Goal: Task Accomplishment & Management: Complete application form

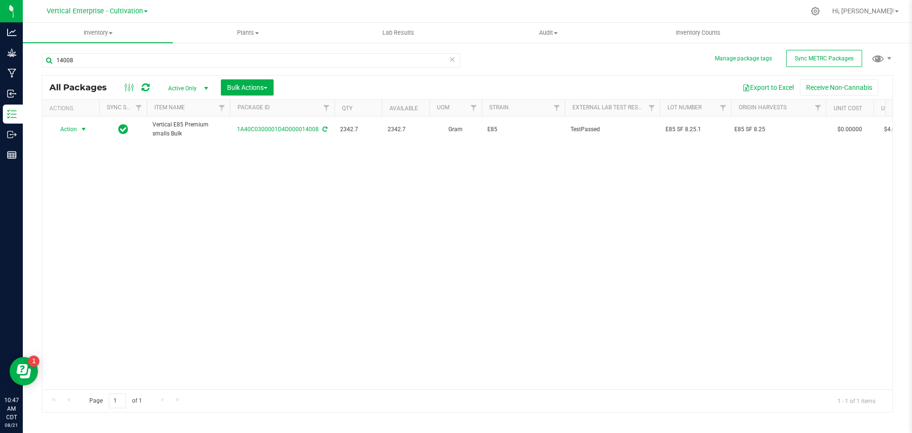
click at [69, 128] on span "Action" at bounding box center [65, 129] width 26 height 13
click at [72, 154] on li "Create package" at bounding box center [82, 159] width 60 height 14
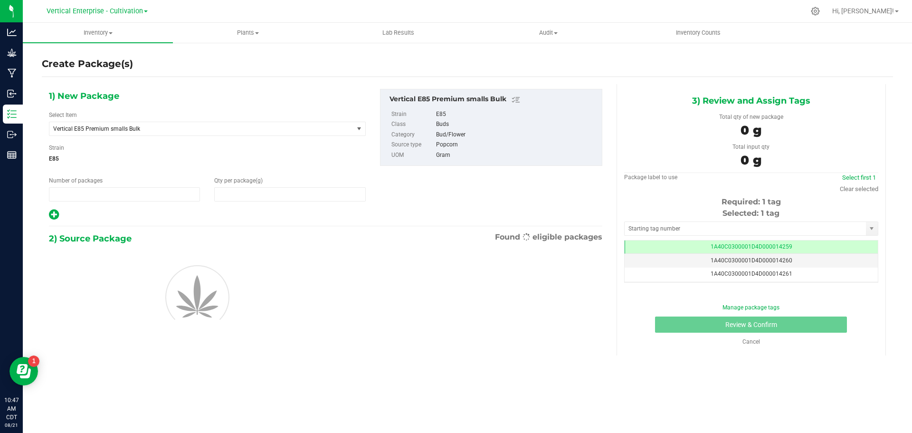
type input "1"
type input "0.0000"
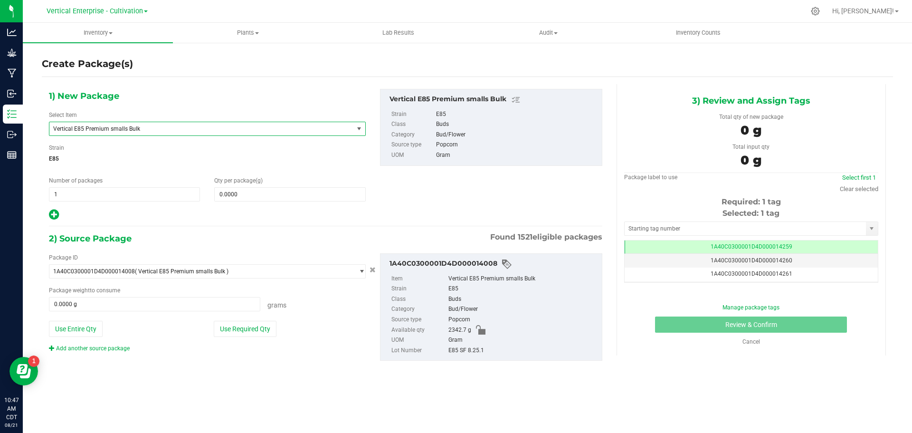
click at [122, 122] on span "Vertical E85 Premium smalls Bulk" at bounding box center [207, 129] width 317 height 14
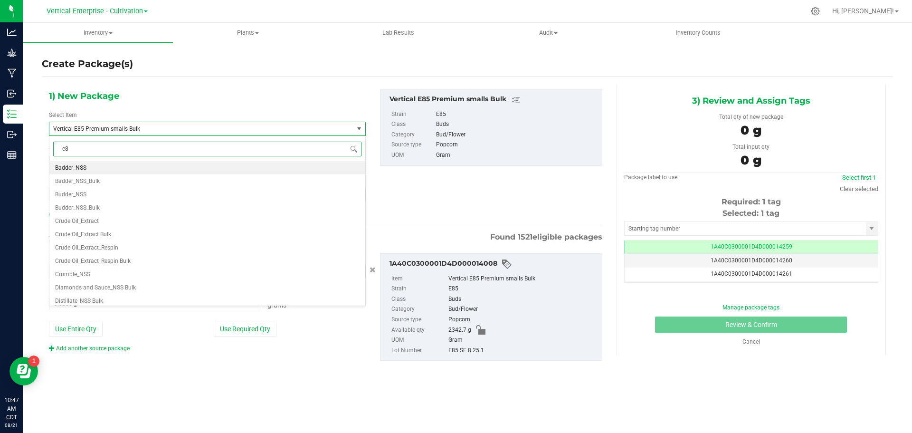
type input "e85"
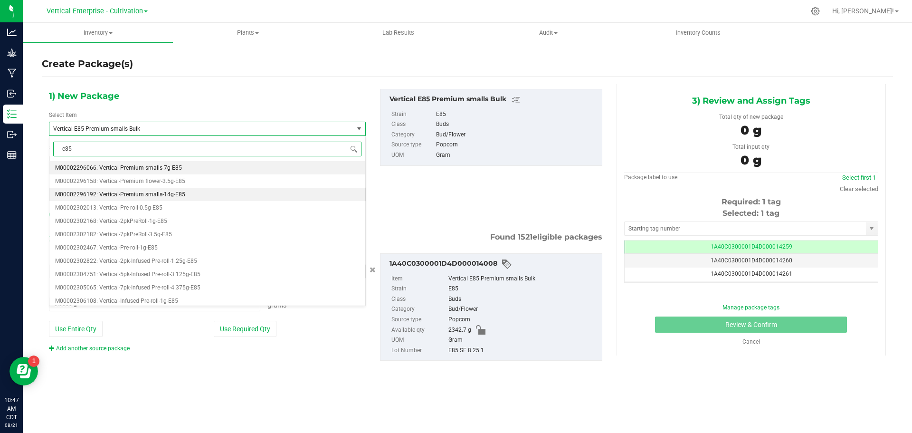
click at [157, 192] on span "M00002296192: Vertical-Premium smalls-14g-E85" at bounding box center [120, 194] width 130 height 7
type input "0"
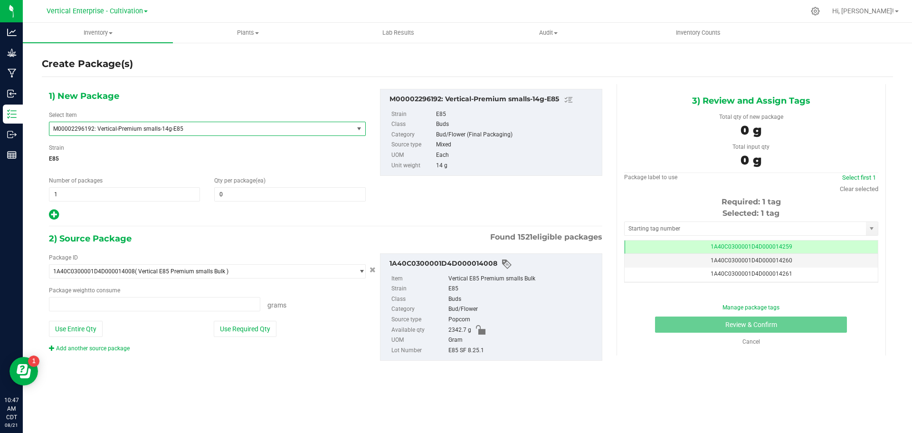
type input "0.0000 g"
click at [65, 196] on span "1 1" at bounding box center [124, 194] width 151 height 14
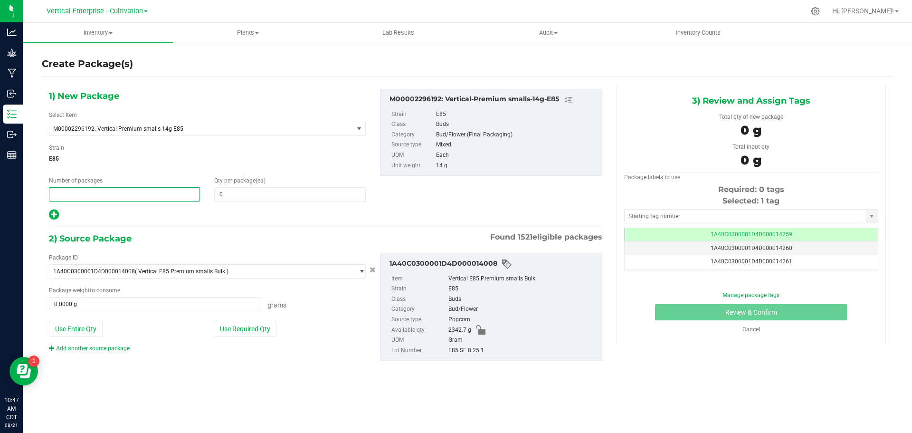
type input "2"
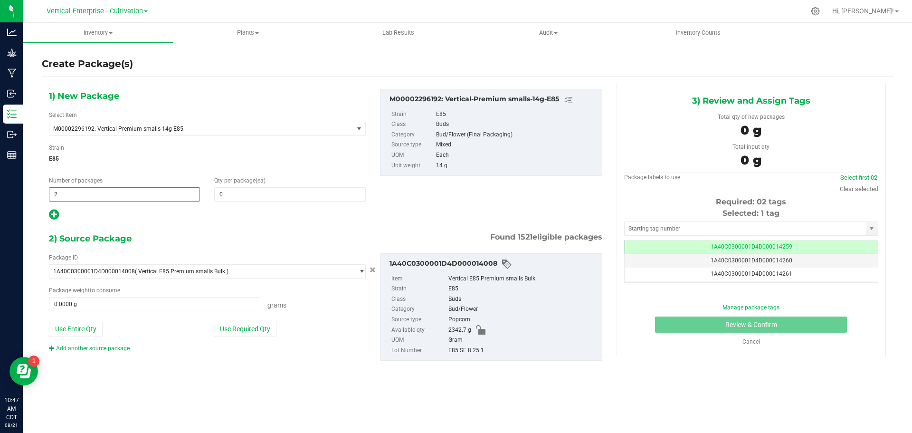
type input "2"
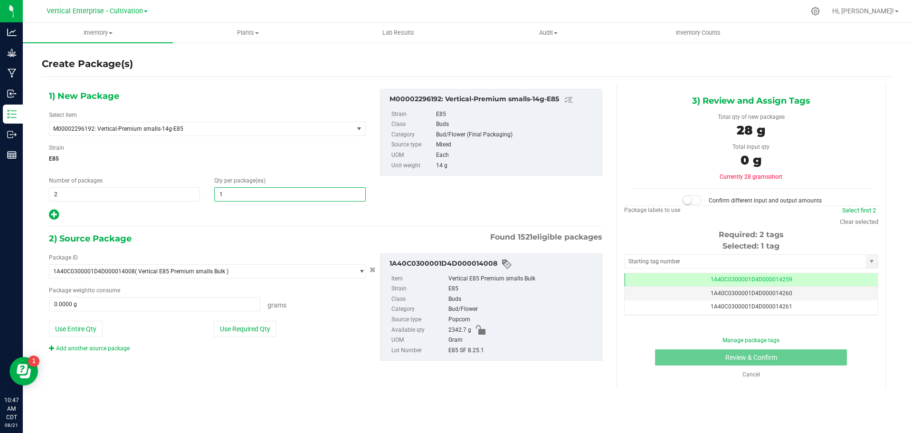
type input "12"
click at [256, 327] on button "Use Required Qty" at bounding box center [245, 329] width 63 height 16
type input "336.0000 g"
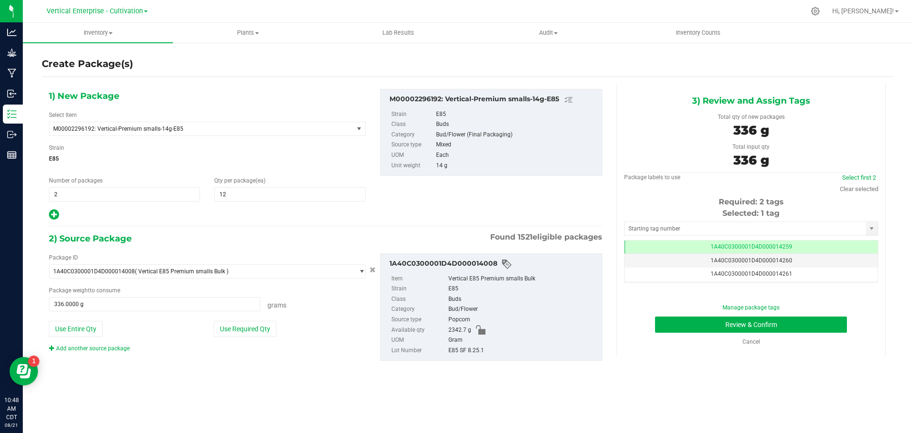
click at [821, 246] on td "1A40C0300001D4D000014259" at bounding box center [751, 247] width 253 height 14
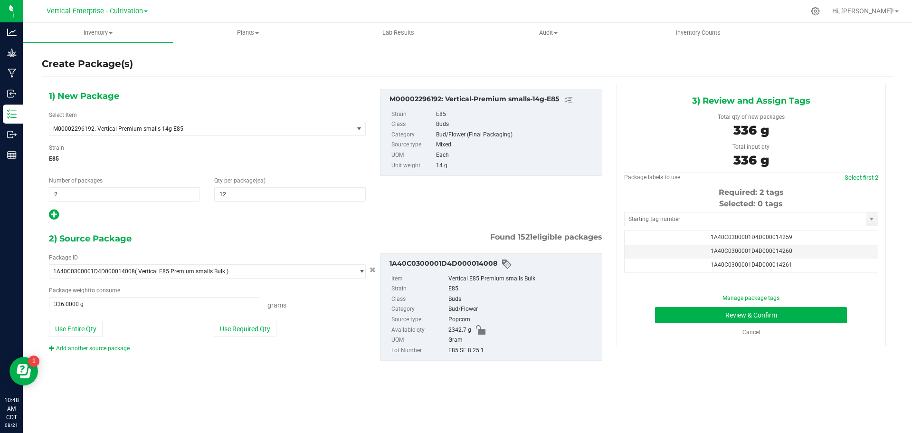
click at [804, 251] on td "1A40C0300001D4D000014260" at bounding box center [751, 252] width 253 height 14
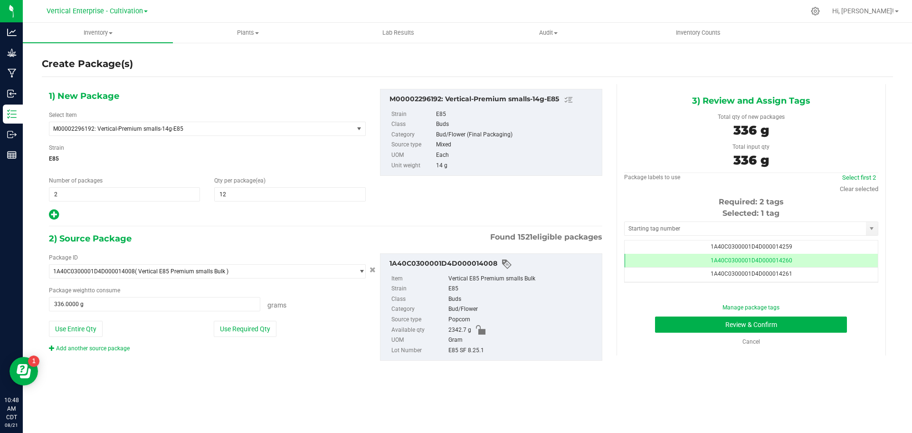
click at [802, 277] on td "1A40C0300001D4D000014261" at bounding box center [751, 274] width 253 height 14
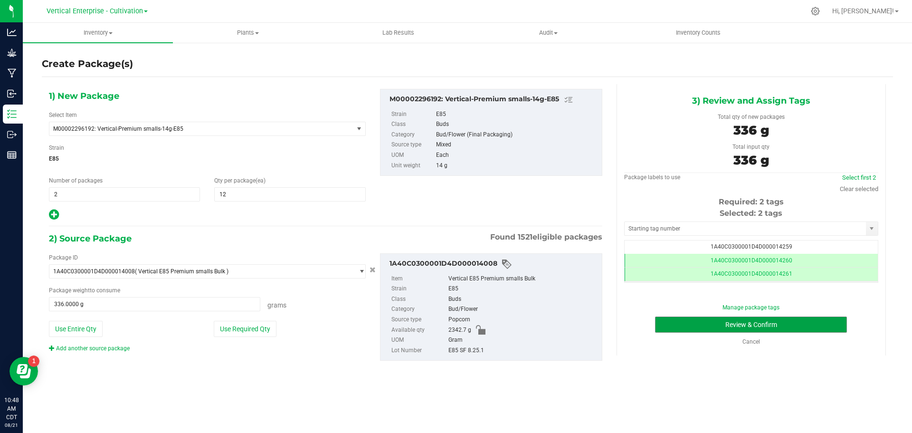
click at [805, 326] on button "Review & Confirm" at bounding box center [751, 324] width 192 height 16
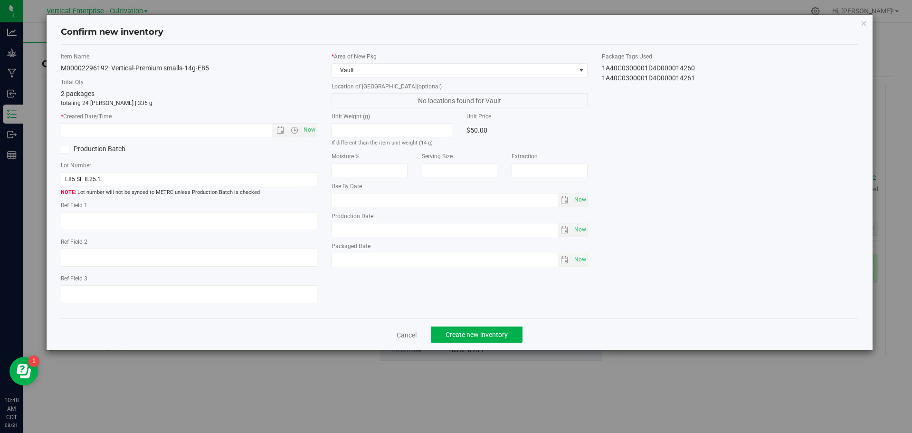
click at [312, 131] on span "Now" at bounding box center [309, 130] width 16 height 14
type input "[DATE] 10:48 AM"
click at [495, 329] on button "Create new inventory" at bounding box center [477, 334] width 92 height 16
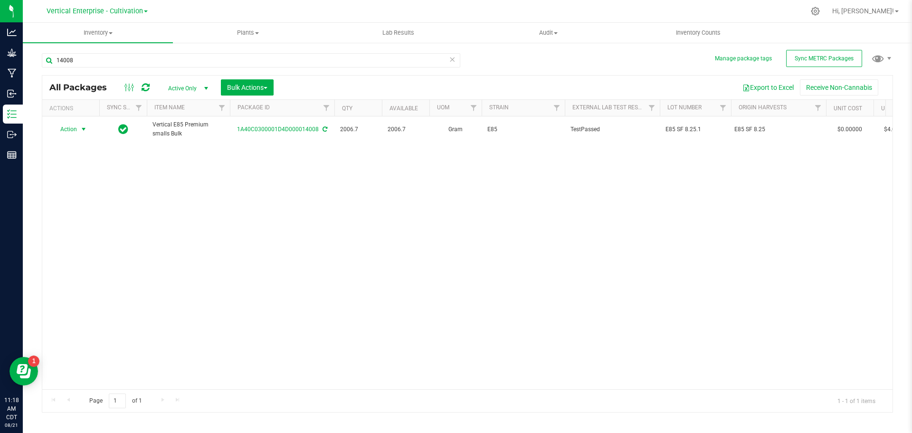
click at [59, 129] on span "Action" at bounding box center [65, 129] width 26 height 13
click at [69, 156] on li "Create package" at bounding box center [82, 159] width 60 height 14
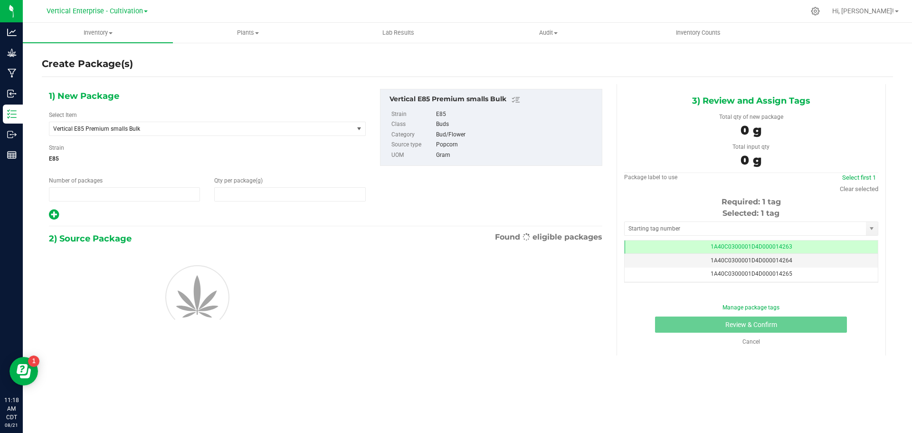
type input "1"
type input "0.0000"
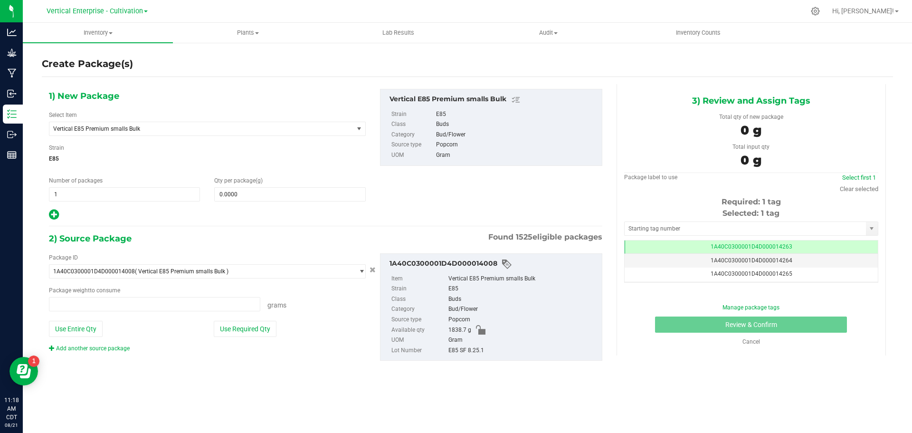
scroll to position [0, 0]
type input "0.0000 g"
click at [123, 126] on span "Vertical E85 Premium smalls Bulk" at bounding box center [195, 128] width 284 height 7
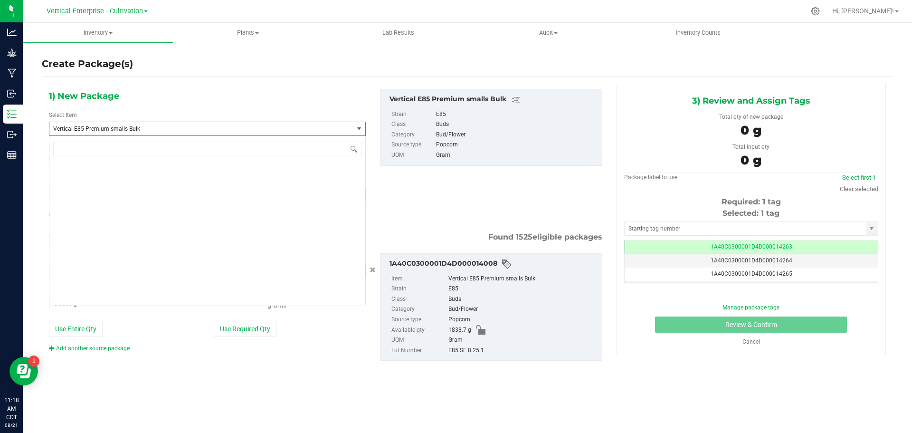
scroll to position [23284, 0]
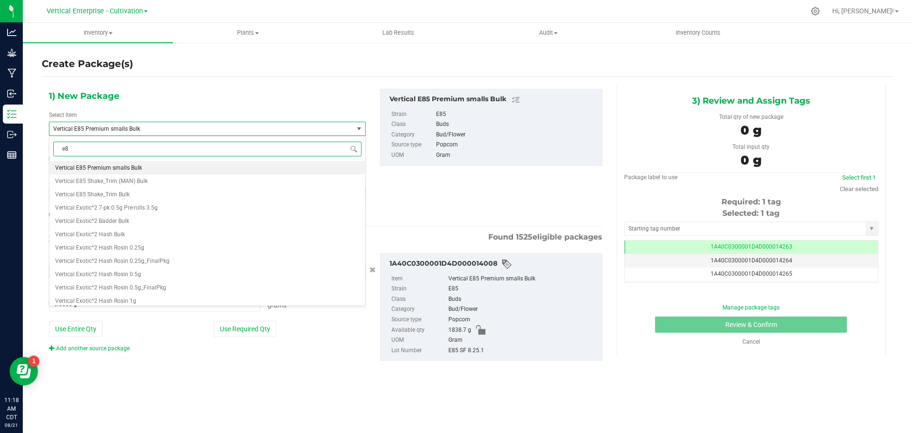
type input "e85"
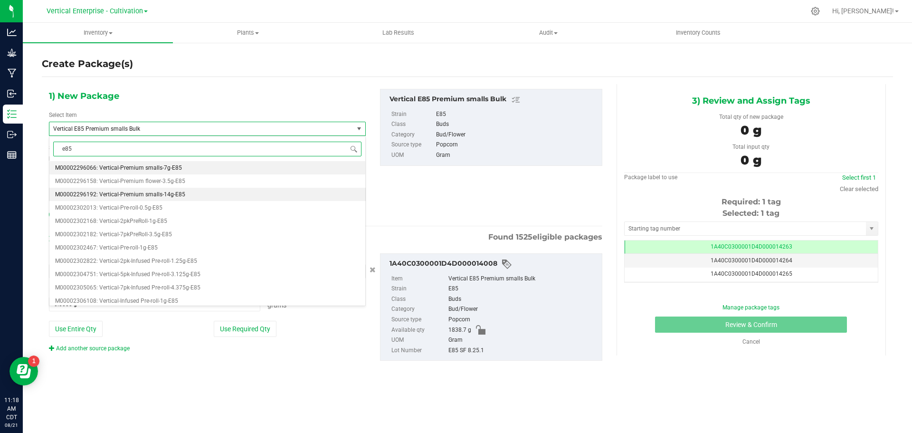
click at [133, 189] on li "M00002296192: Vertical-Premium smalls-14g-E85" at bounding box center [207, 194] width 316 height 13
type input "0"
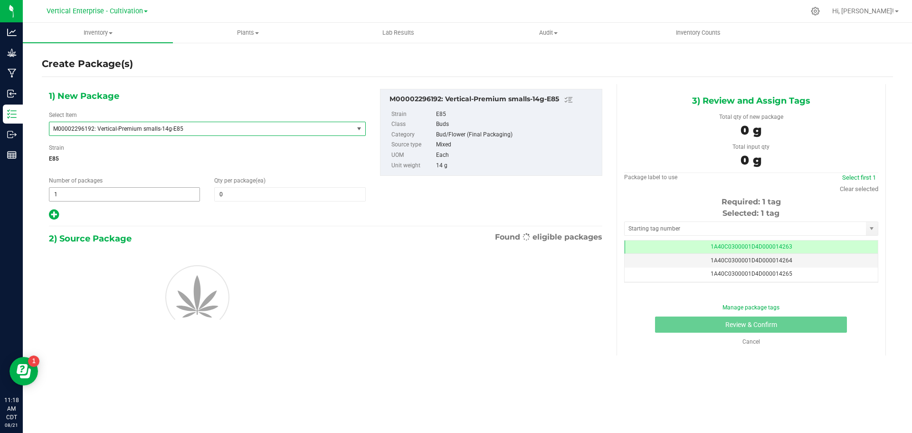
click at [124, 197] on span "1 1" at bounding box center [124, 194] width 151 height 14
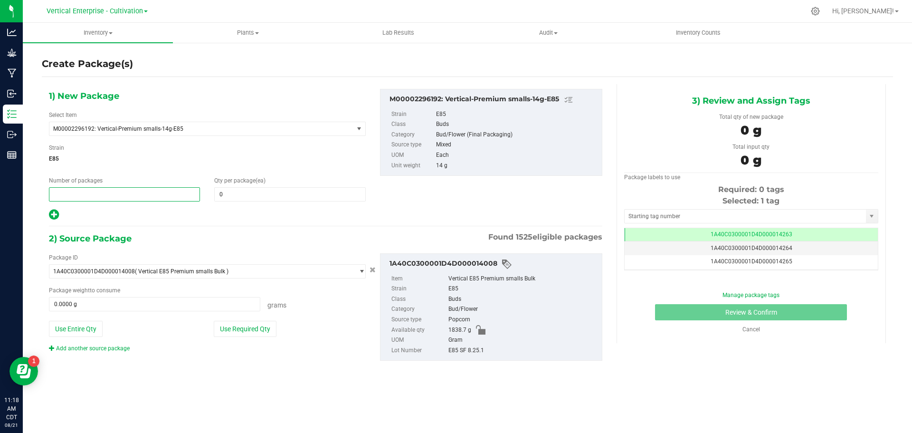
type input "2"
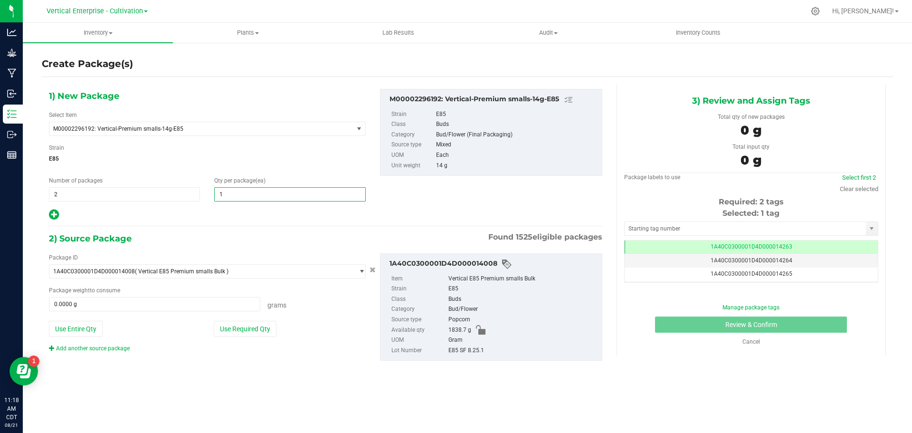
type input "12"
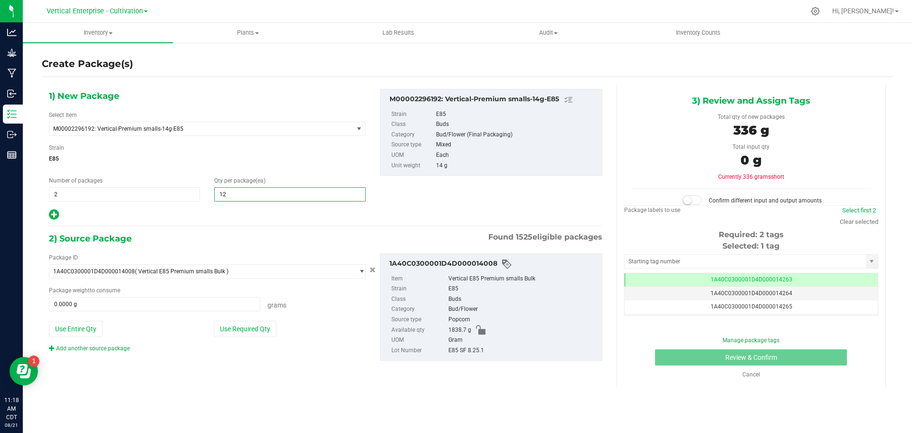
type input "12"
click at [240, 331] on button "Use Required Qty" at bounding box center [245, 329] width 63 height 16
type input "336.0000 g"
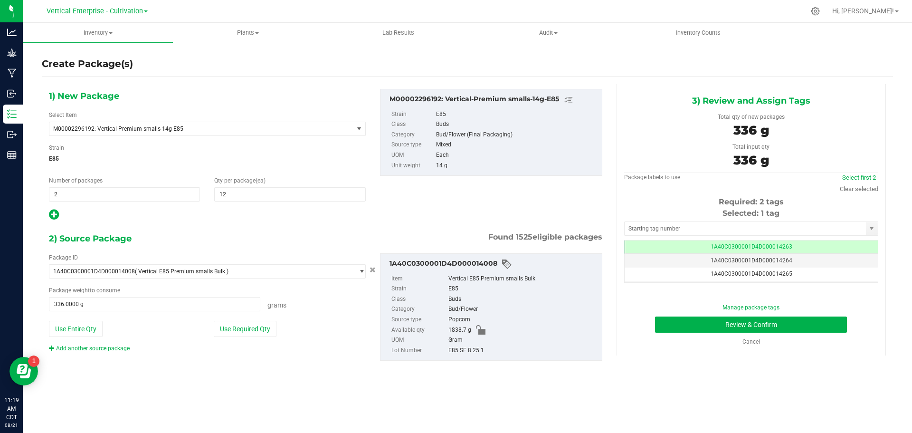
click at [764, 256] on td "1A40C0300001D4D000014264" at bounding box center [751, 261] width 253 height 14
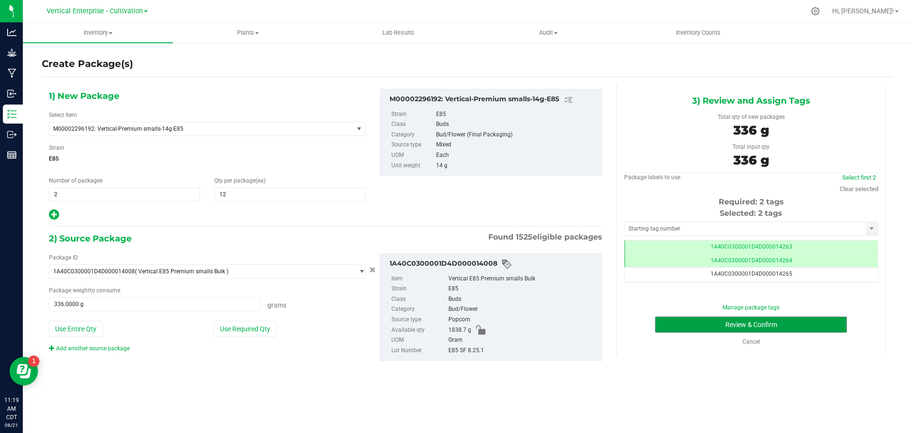
click at [813, 324] on button "Review & Confirm" at bounding box center [751, 324] width 192 height 16
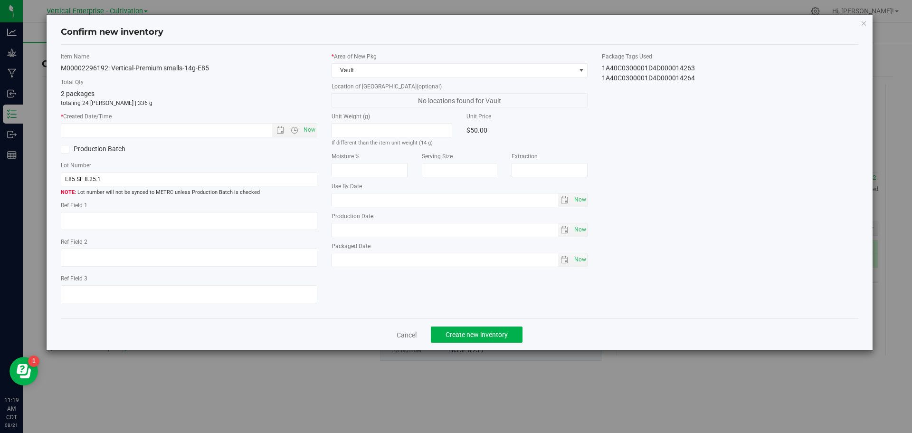
click at [312, 128] on span "Now" at bounding box center [309, 130] width 16 height 14
type input "[DATE] 11:19 AM"
click at [495, 338] on span "Create new inventory" at bounding box center [476, 335] width 62 height 8
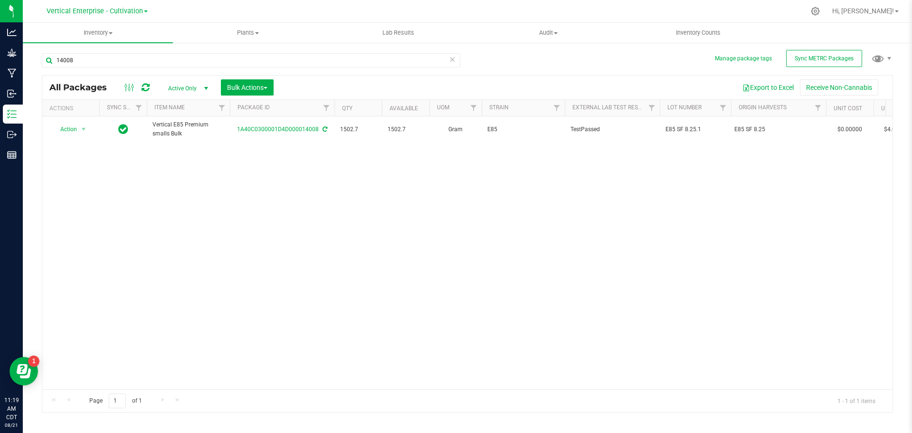
click at [148, 71] on div "14008" at bounding box center [251, 64] width 418 height 22
click at [148, 61] on input "14008" at bounding box center [251, 60] width 418 height 14
type input "1"
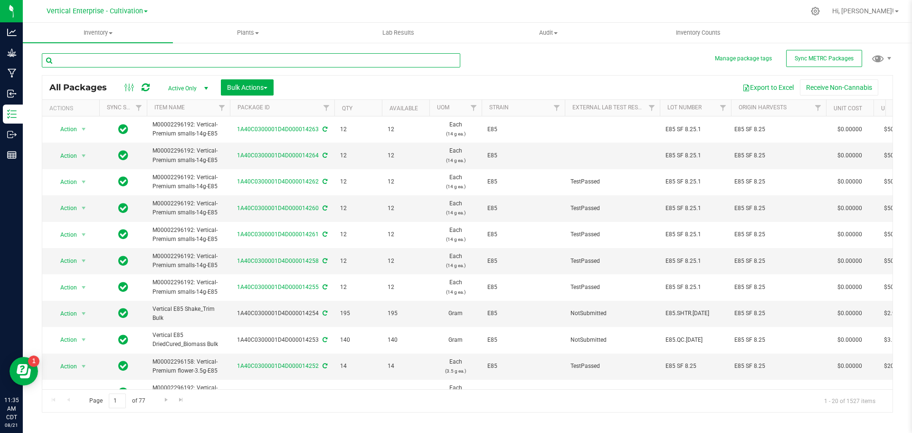
click at [92, 58] on input "text" at bounding box center [251, 60] width 418 height 14
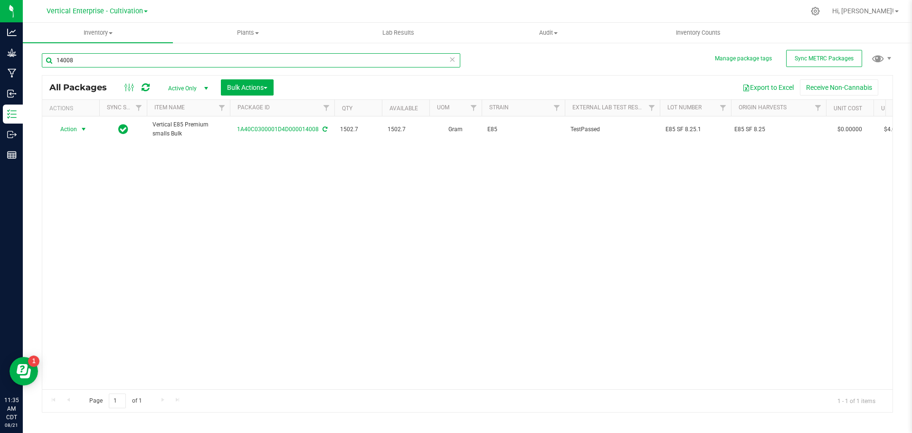
type input "14008"
click at [55, 133] on span "Action" at bounding box center [65, 129] width 26 height 13
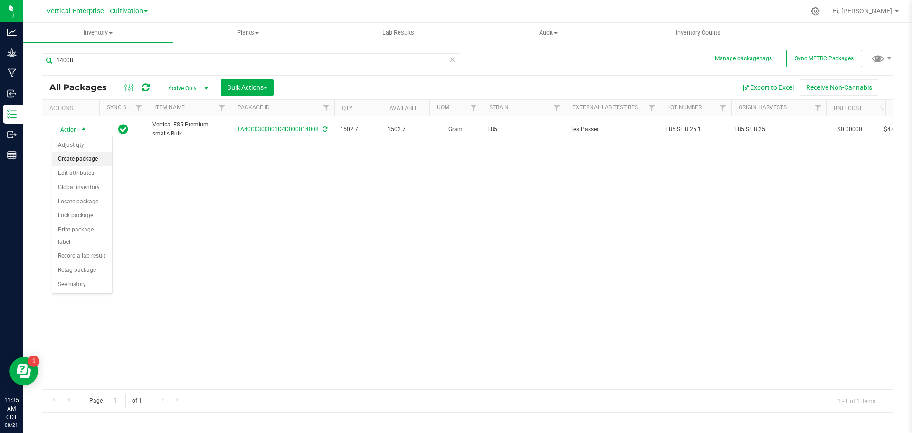
click at [75, 162] on li "Create package" at bounding box center [82, 159] width 60 height 14
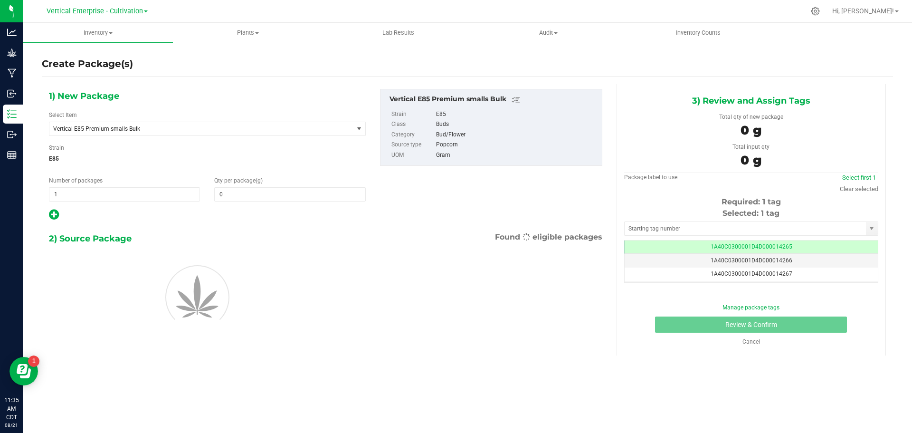
type input "0.0000"
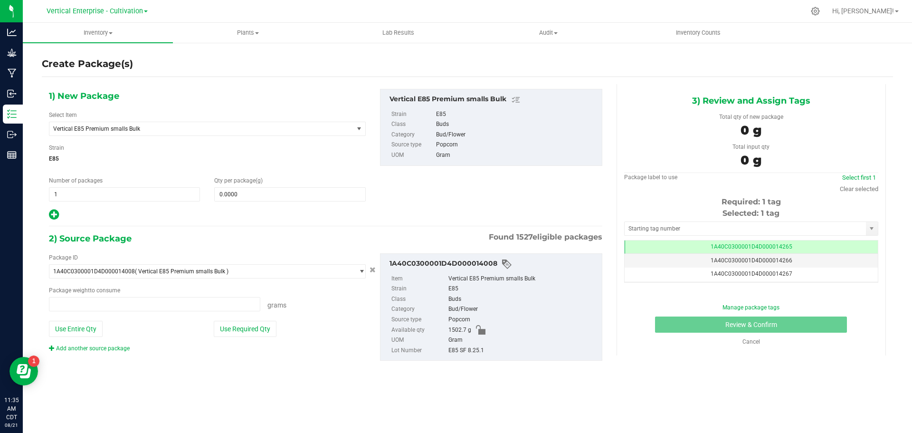
type input "0.0000 g"
click at [101, 128] on span "Vertical E85 Premium smalls Bulk" at bounding box center [195, 128] width 284 height 7
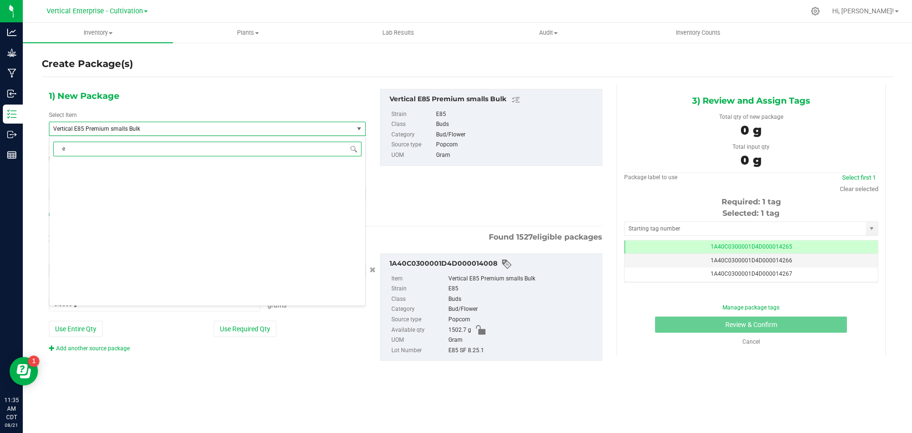
scroll to position [0, 0]
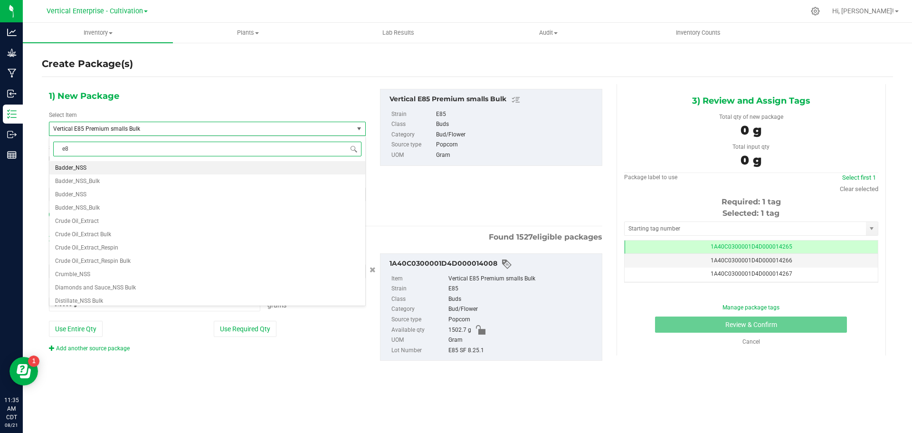
type input "e85"
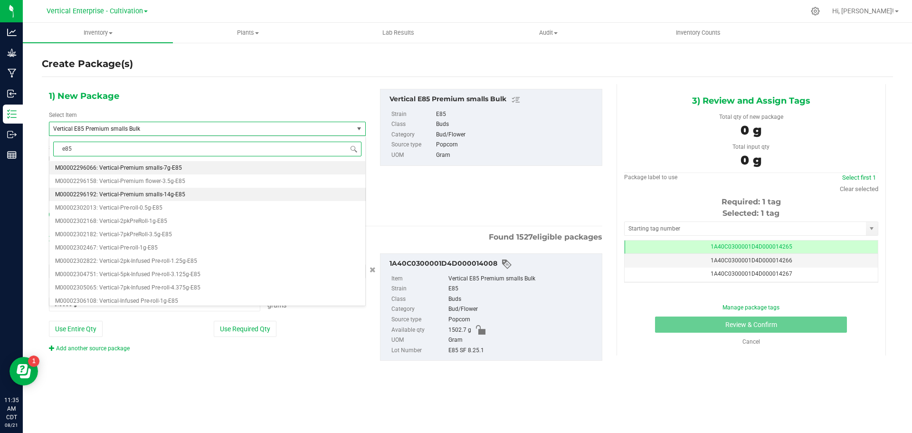
click at [151, 192] on span "M00002296192: Vertical-Premium smalls-14g-E85" at bounding box center [120, 194] width 130 height 7
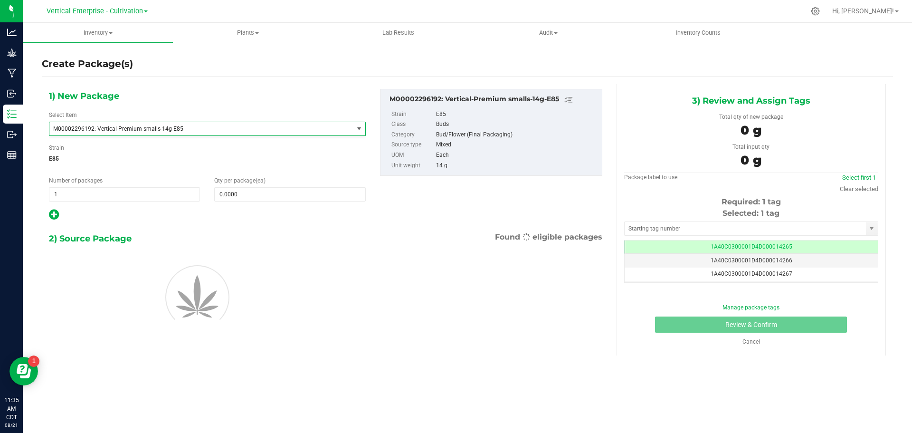
type input "0"
click at [82, 194] on span "1 1" at bounding box center [124, 194] width 151 height 14
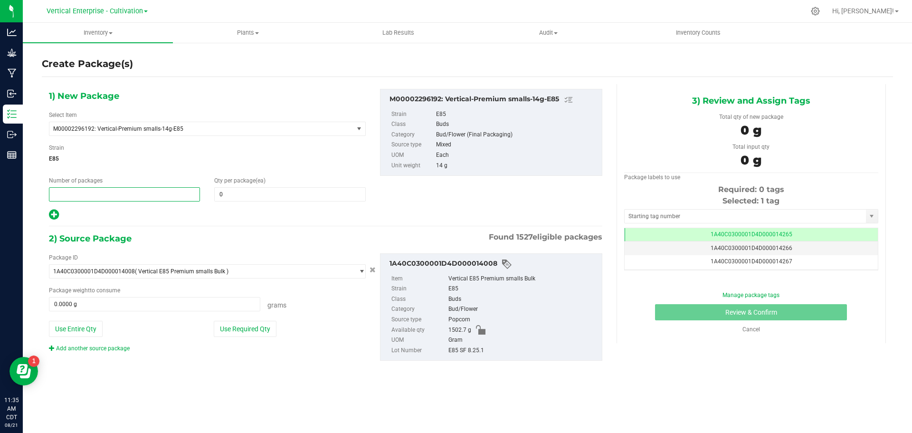
type input "2"
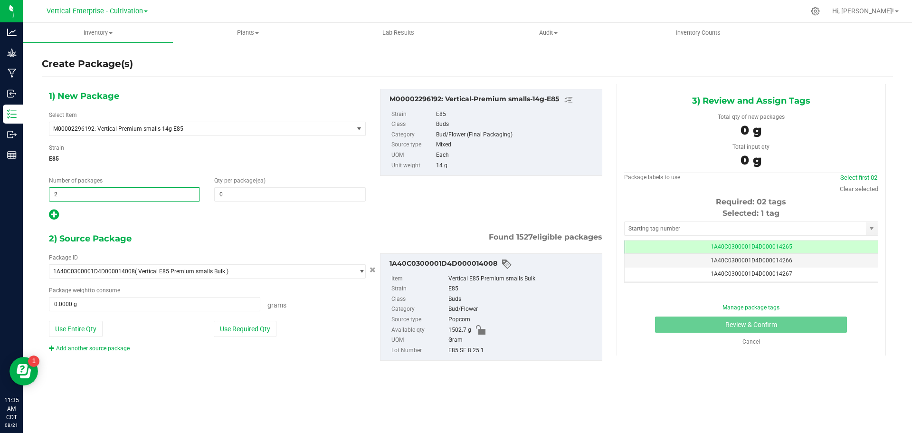
type input "2"
type input "12"
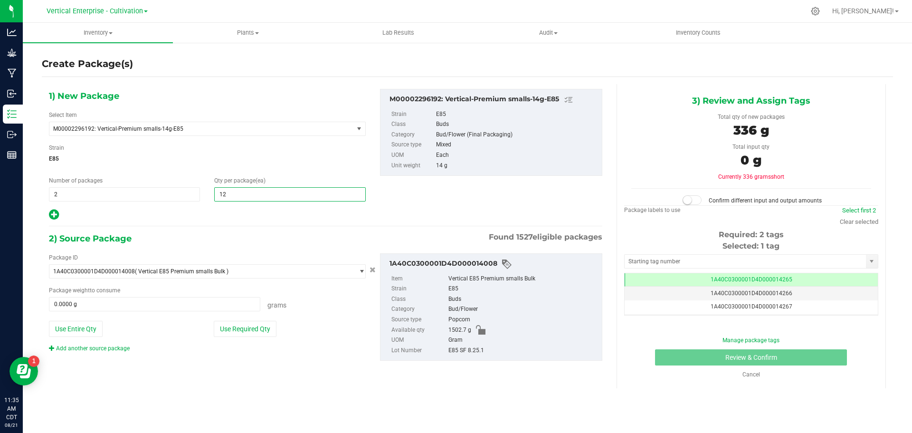
type input "12"
click at [268, 329] on button "Use Required Qty" at bounding box center [245, 329] width 63 height 16
type input "336.0000 g"
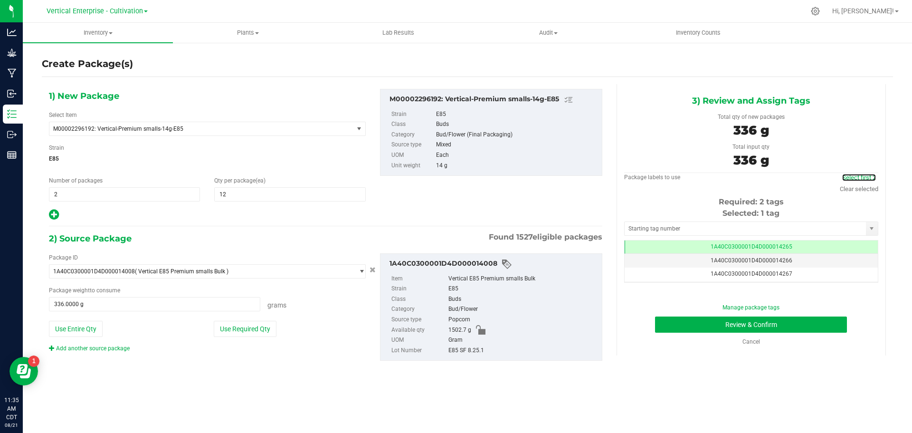
click at [852, 174] on link "Select first 2" at bounding box center [859, 177] width 34 height 7
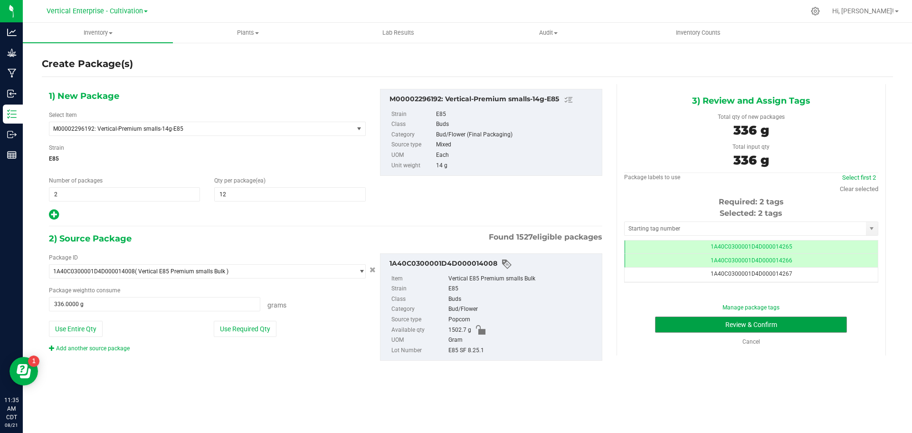
click at [781, 325] on button "Review & Confirm" at bounding box center [751, 324] width 192 height 16
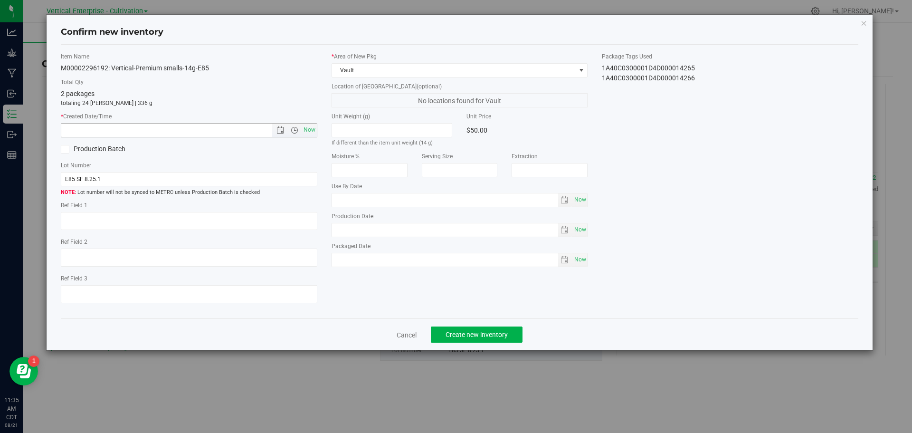
click at [315, 133] on span "Now" at bounding box center [309, 130] width 16 height 14
type input "[DATE] 11:35 AM"
click at [483, 330] on button "Create new inventory" at bounding box center [477, 334] width 92 height 16
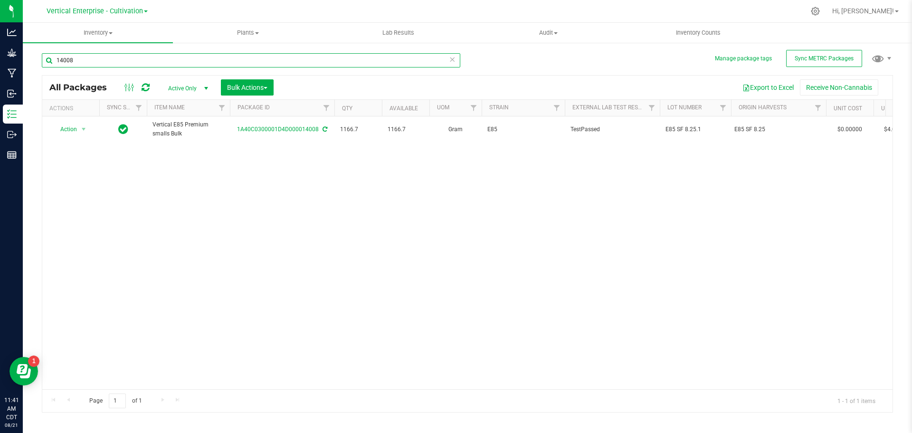
drag, startPoint x: 96, startPoint y: 60, endPoint x: 55, endPoint y: 59, distance: 41.3
click at [55, 59] on input "14008" at bounding box center [251, 60] width 418 height 14
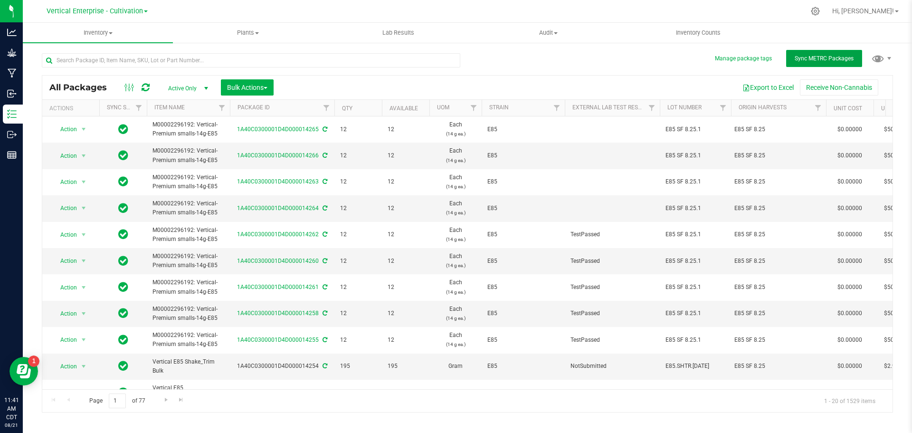
click at [808, 62] on button "Sync METRC Packages" at bounding box center [824, 58] width 76 height 17
click at [163, 62] on input "text" at bounding box center [251, 60] width 418 height 14
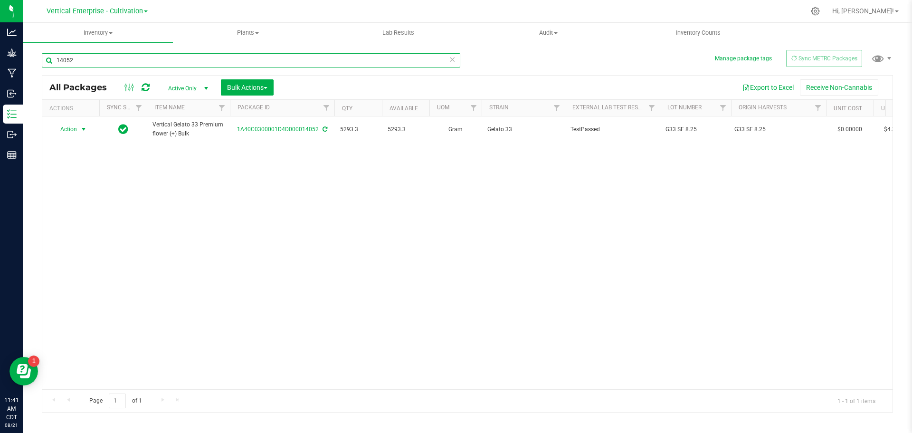
type input "14052"
click at [67, 131] on span "Action" at bounding box center [65, 129] width 26 height 13
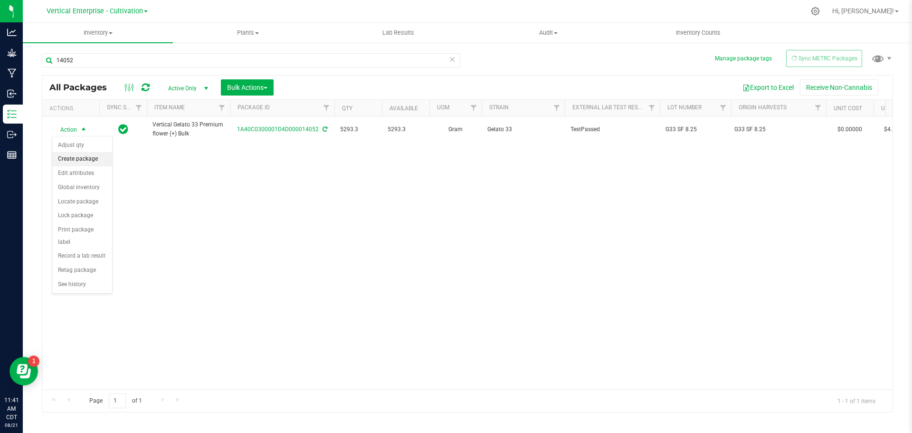
click at [70, 159] on li "Create package" at bounding box center [82, 159] width 60 height 14
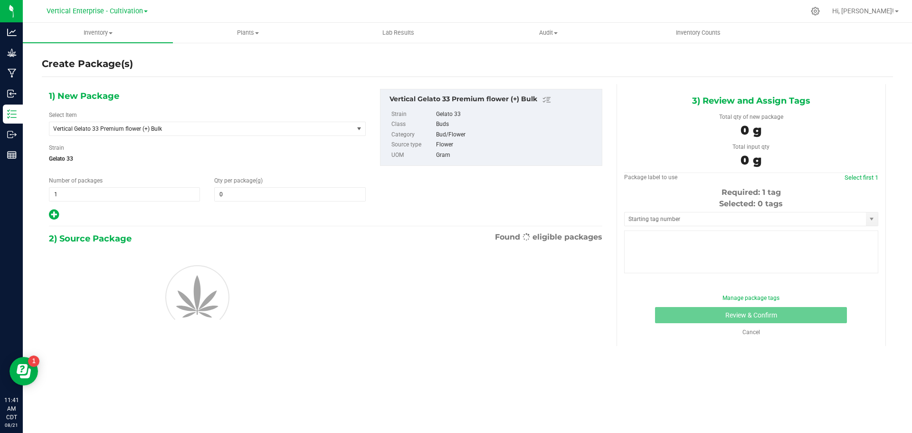
type input "0.0000"
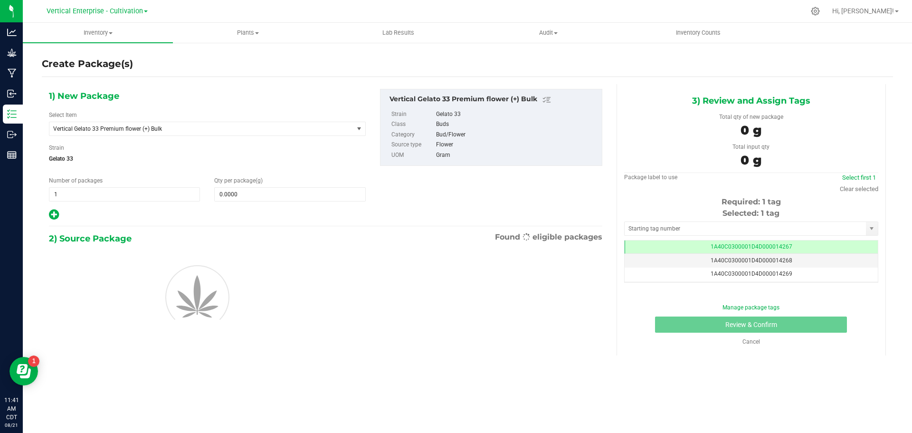
scroll to position [0, 0]
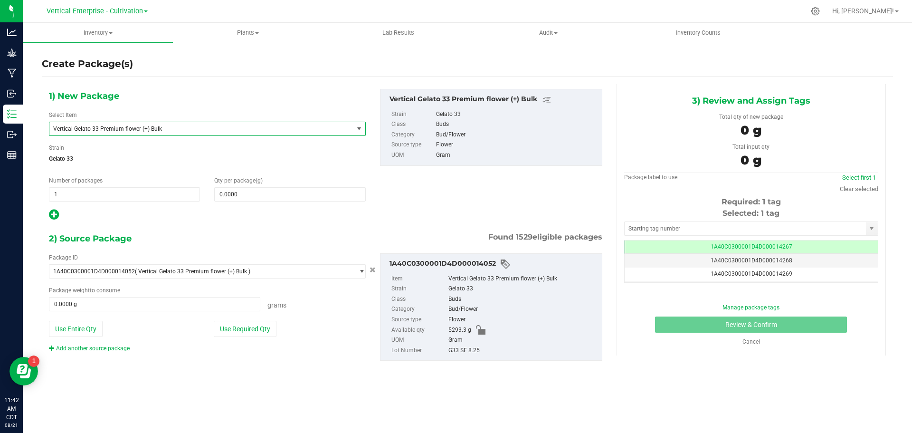
click at [110, 134] on span "Vertical Gelato 33 Premium flower (+) Bulk" at bounding box center [207, 129] width 317 height 14
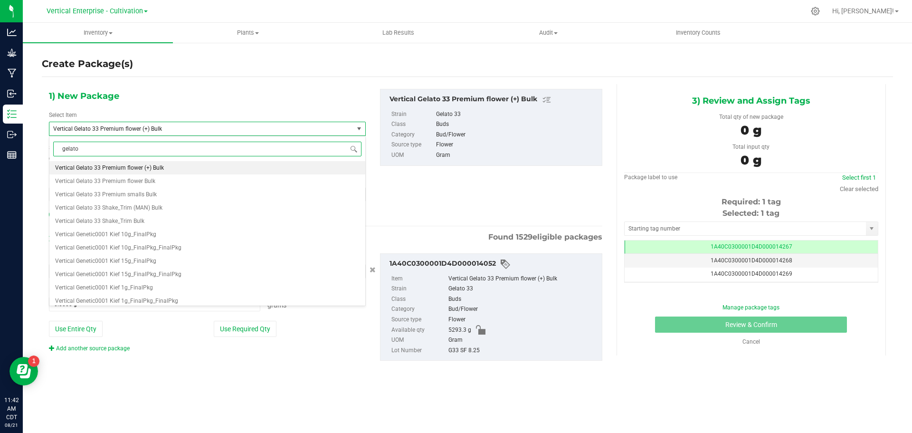
scroll to position [0, 0]
type input "gelato 33"
click at [124, 167] on span "M00002309605: Vertical-Premium flower-3.5g-Gelato 33" at bounding box center [127, 167] width 145 height 7
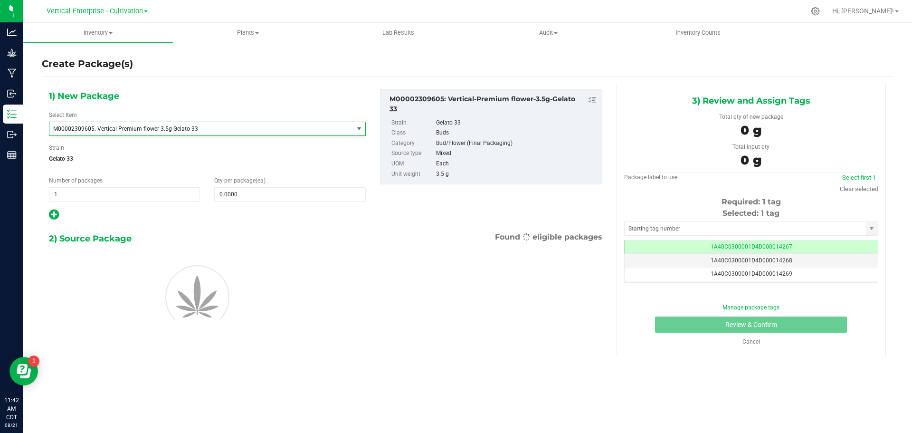
type input "0"
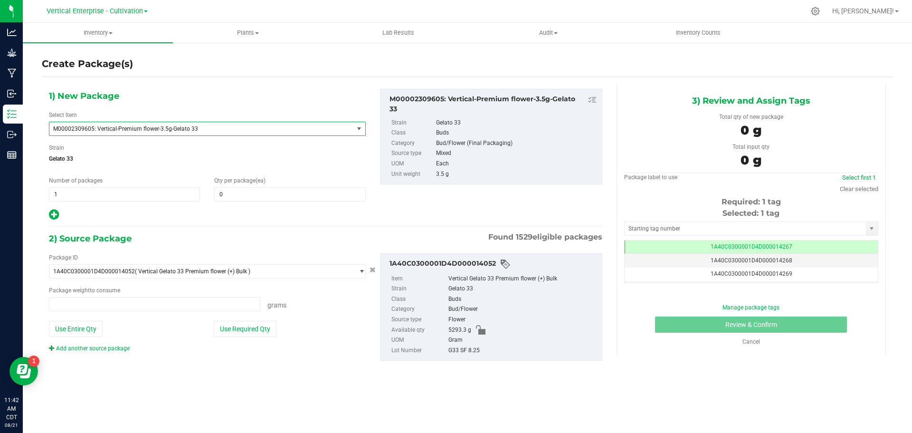
type input "0.0000 g"
click at [228, 201] on div "1) New Package Select Item M00002309605: Vertical-Premium flower-3.5g-Gelato 33…" at bounding box center [207, 155] width 331 height 132
click at [226, 195] on span at bounding box center [289, 194] width 151 height 14
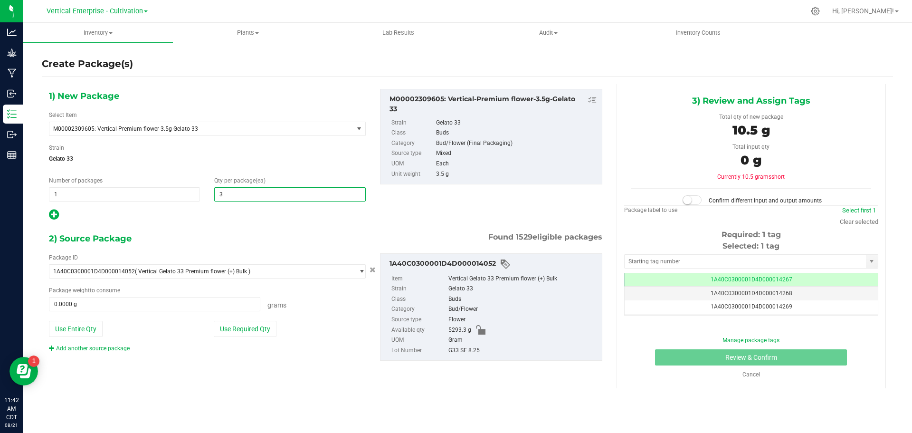
type input "36"
drag, startPoint x: 263, startPoint y: 335, endPoint x: 286, endPoint y: 340, distance: 24.2
click at [263, 335] on button "Use Required Qty" at bounding box center [245, 329] width 63 height 16
type input "126.0000 g"
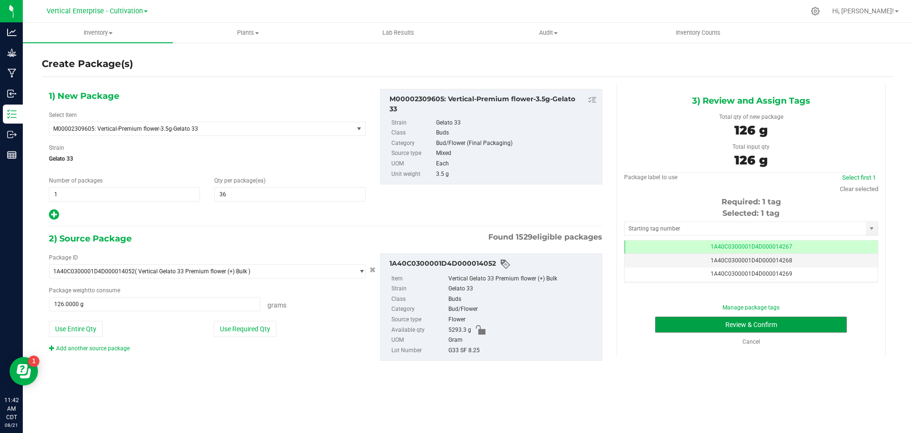
click at [781, 322] on button "Review & Confirm" at bounding box center [751, 324] width 192 height 16
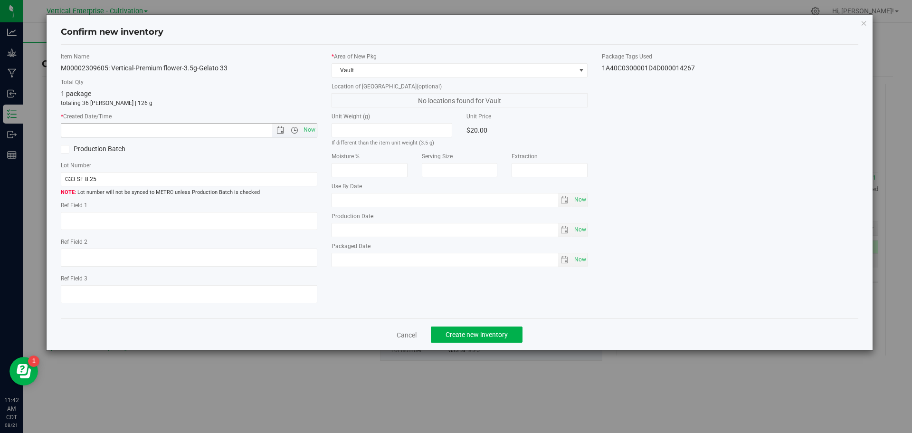
click at [311, 128] on span "Now" at bounding box center [309, 130] width 16 height 14
type input "[DATE] 11:42 AM"
click at [522, 335] on div "Cancel Create new inventory" at bounding box center [460, 334] width 798 height 32
click at [501, 338] on span "Create new inventory" at bounding box center [476, 335] width 62 height 8
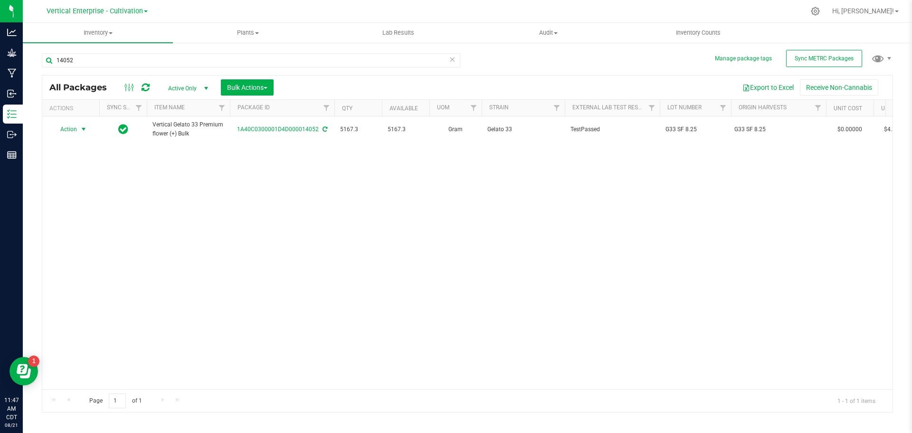
click at [64, 129] on span "Action" at bounding box center [65, 129] width 26 height 13
click at [66, 155] on li "Create package" at bounding box center [82, 159] width 60 height 14
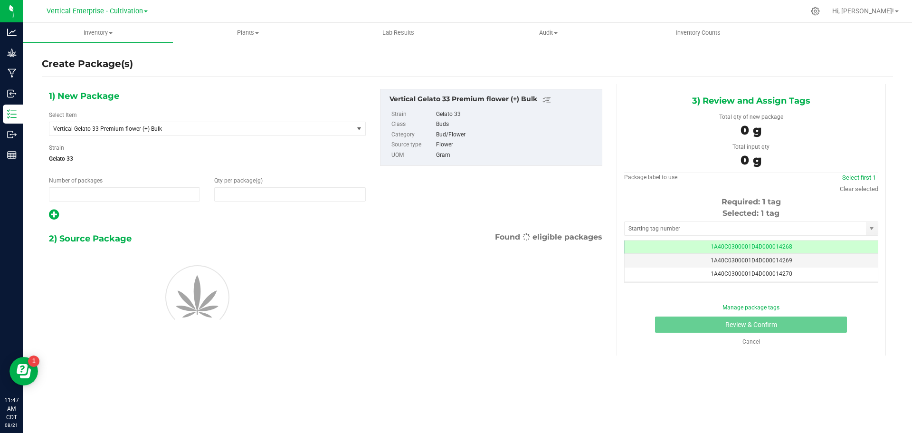
type input "1"
type input "0.0000"
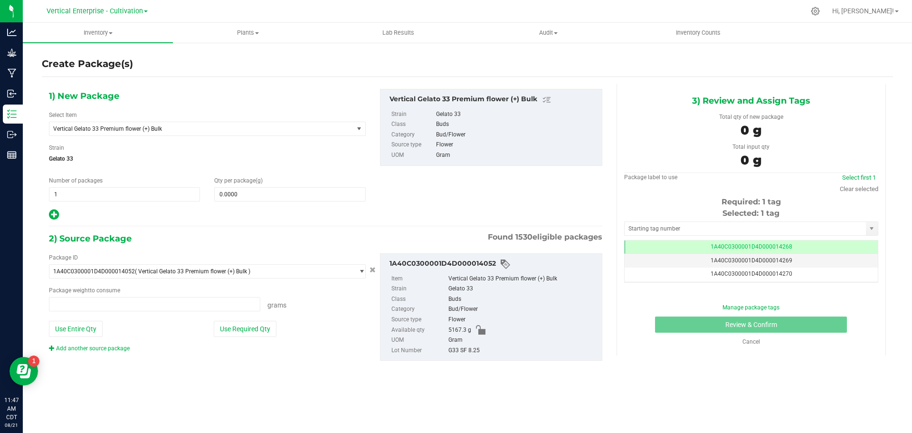
type input "0.0000 g"
click at [127, 128] on span "Vertical Gelato 33 Premium flower (+) Bulk" at bounding box center [195, 128] width 284 height 7
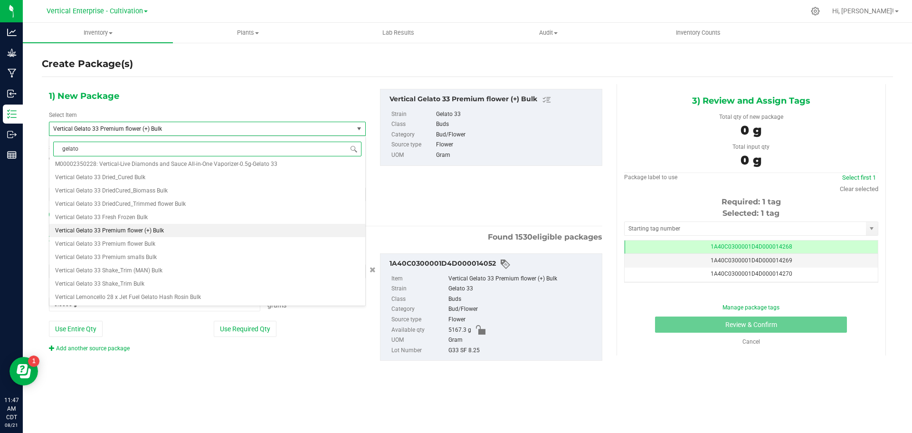
scroll to position [0, 0]
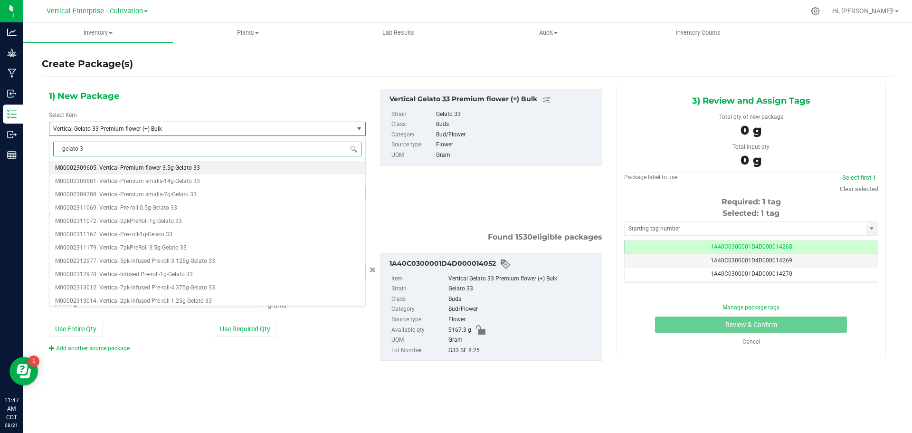
type input "gelato 33"
click at [136, 169] on span "M00002309605: Vertical-Premium flower-3.5g-Gelato 33" at bounding box center [127, 167] width 145 height 7
type input "0"
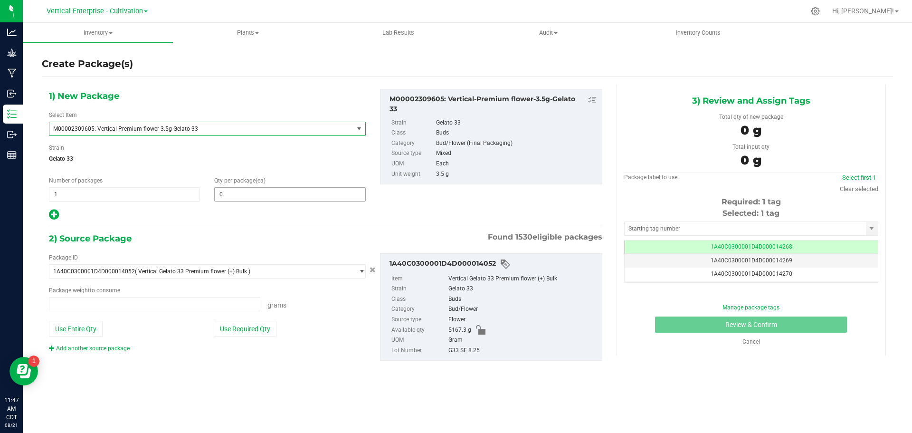
type input "0.0000 g"
click at [250, 198] on span "0 0" at bounding box center [289, 194] width 151 height 14
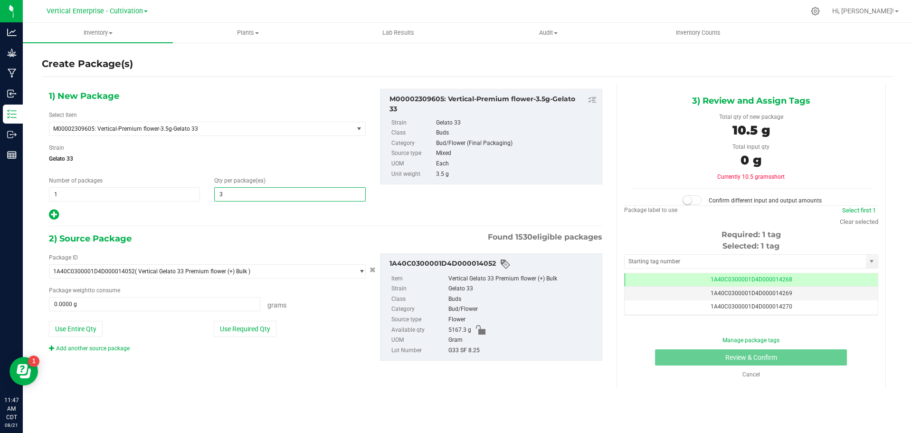
type input "36"
click at [234, 331] on button "Use Required Qty" at bounding box center [245, 329] width 63 height 16
type input "126.0000 g"
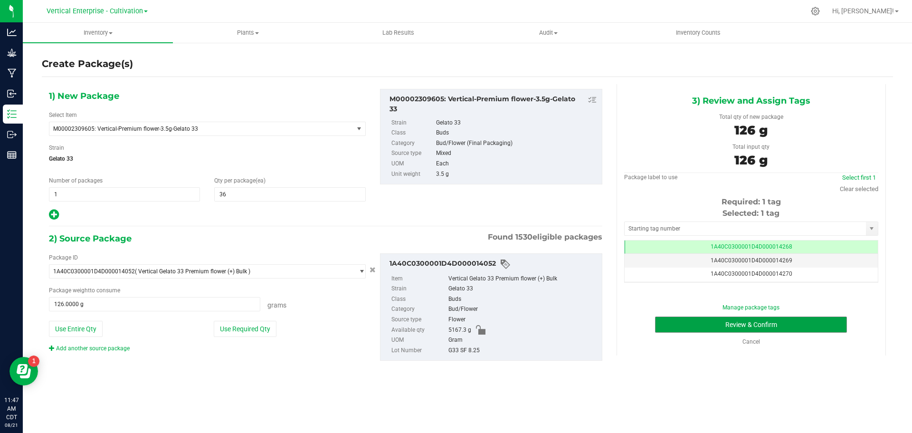
click at [770, 331] on button "Review & Confirm" at bounding box center [751, 324] width 192 height 16
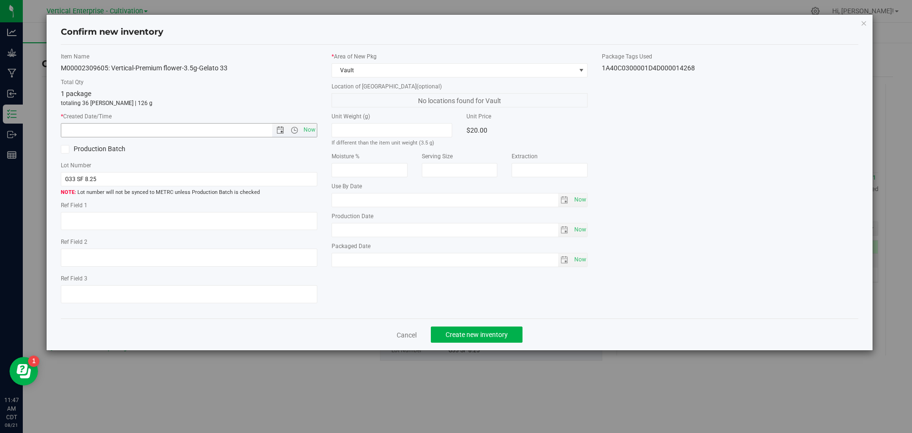
click at [312, 126] on span "Now" at bounding box center [309, 130] width 16 height 14
type input "[DATE] 11:47 AM"
click at [516, 335] on button "Create new inventory" at bounding box center [477, 334] width 92 height 16
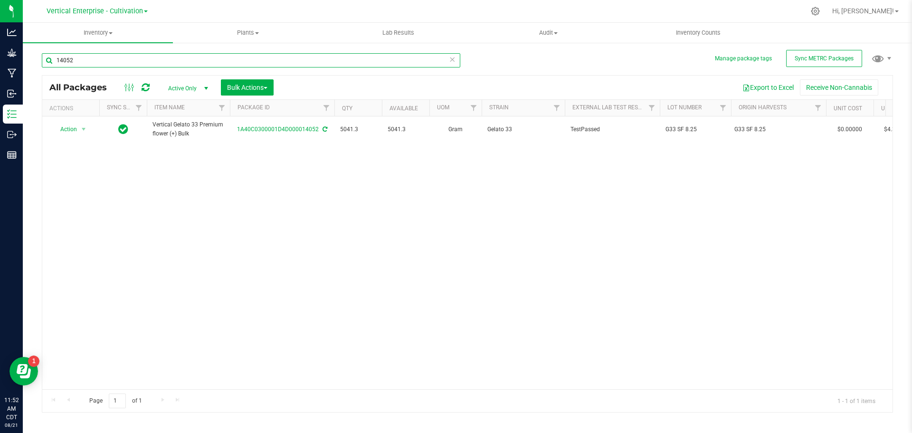
click at [97, 62] on input "14052" at bounding box center [251, 60] width 418 height 14
type input "14008"
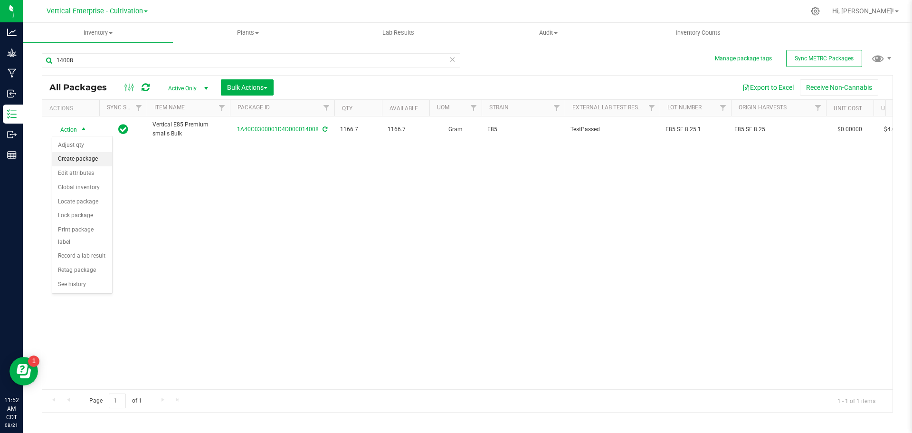
click at [67, 157] on li "Create package" at bounding box center [82, 159] width 60 height 14
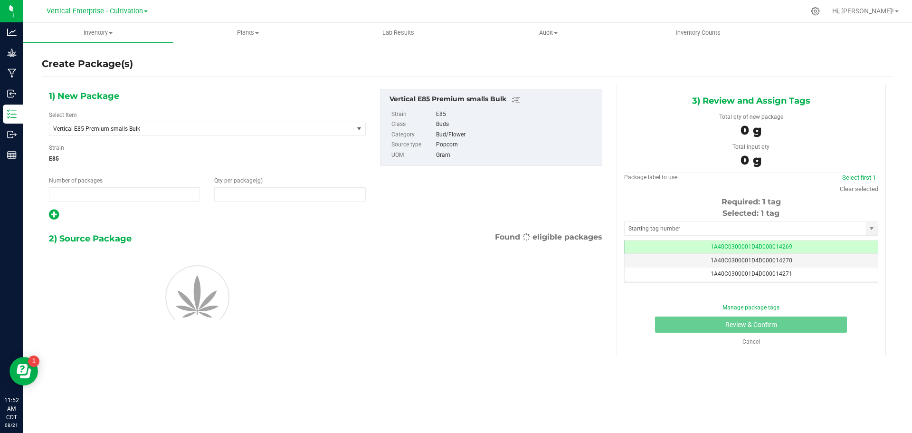
type input "1"
type input "0.0000"
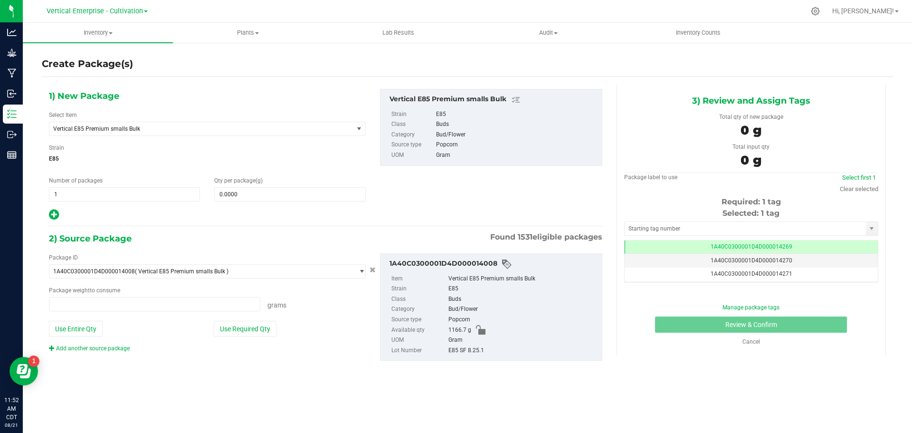
type input "0.0000 g"
click at [134, 128] on span "Vertical E85 Premium smalls Bulk" at bounding box center [195, 128] width 284 height 7
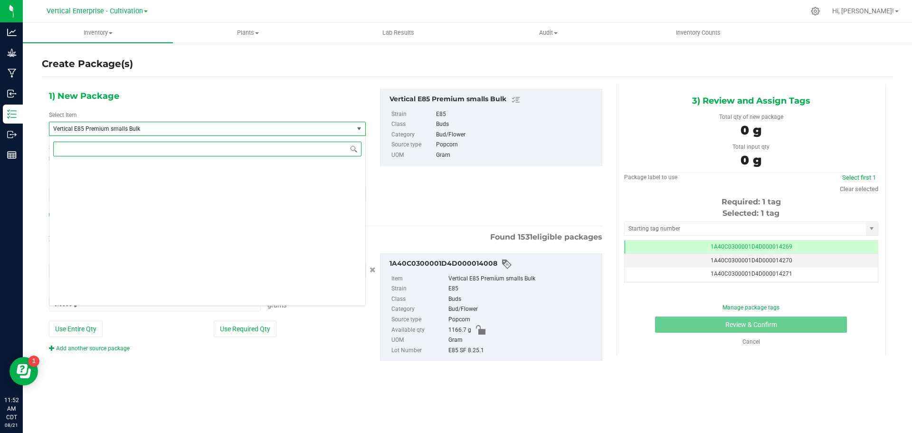
scroll to position [23284, 0]
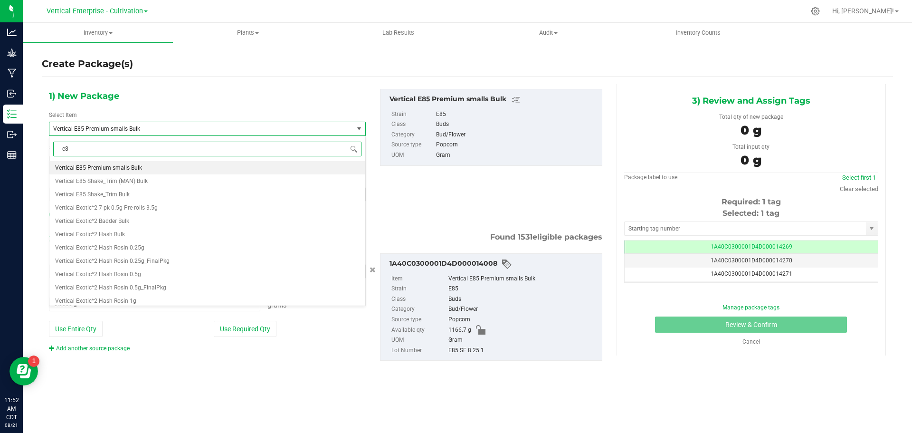
type input "e85"
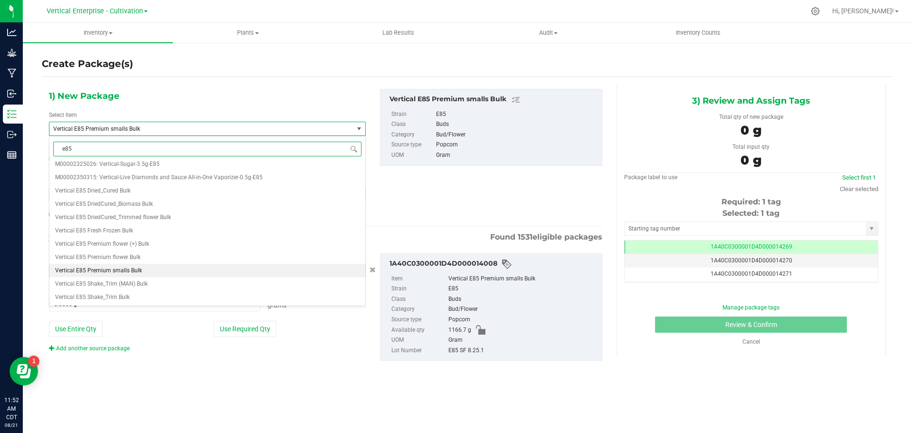
scroll to position [0, 0]
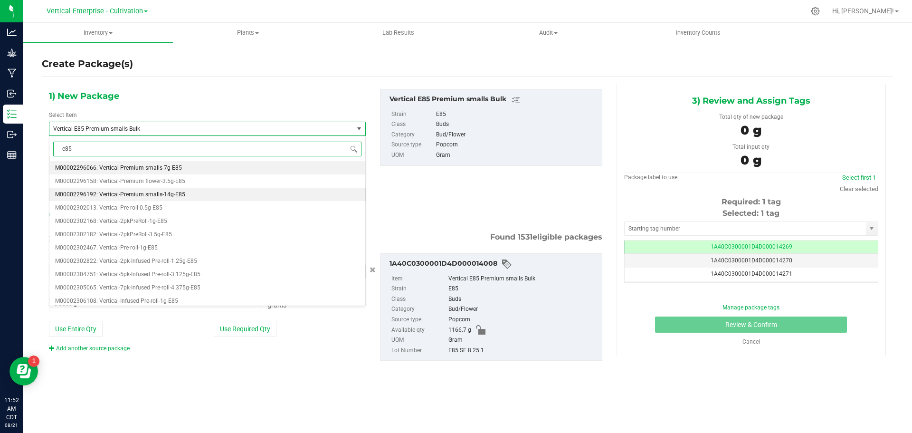
click at [144, 190] on li "M00002296192: Vertical-Premium smalls-14g-E85" at bounding box center [207, 194] width 316 height 13
type input "0"
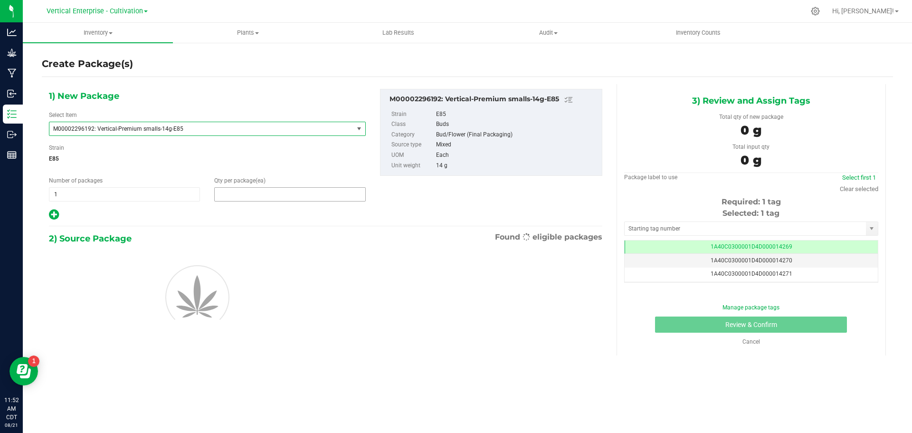
click at [267, 196] on span at bounding box center [289, 194] width 151 height 14
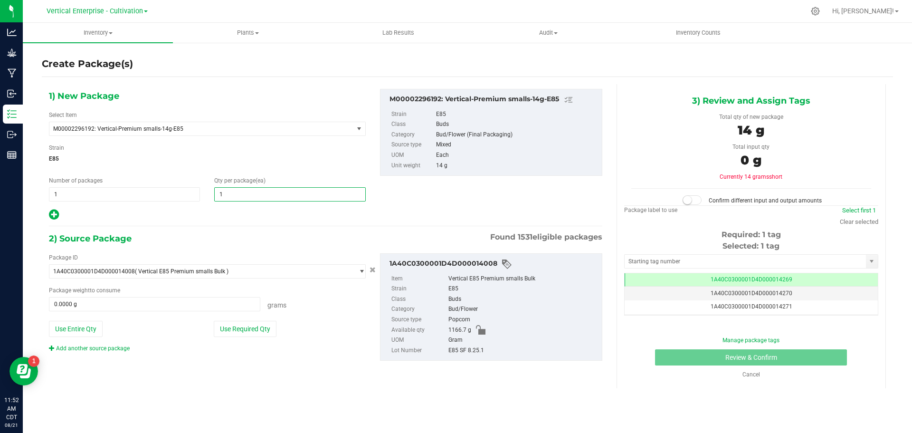
type input "12"
click at [240, 324] on button "Use Required Qty" at bounding box center [245, 329] width 63 height 16
type input "168.0000 g"
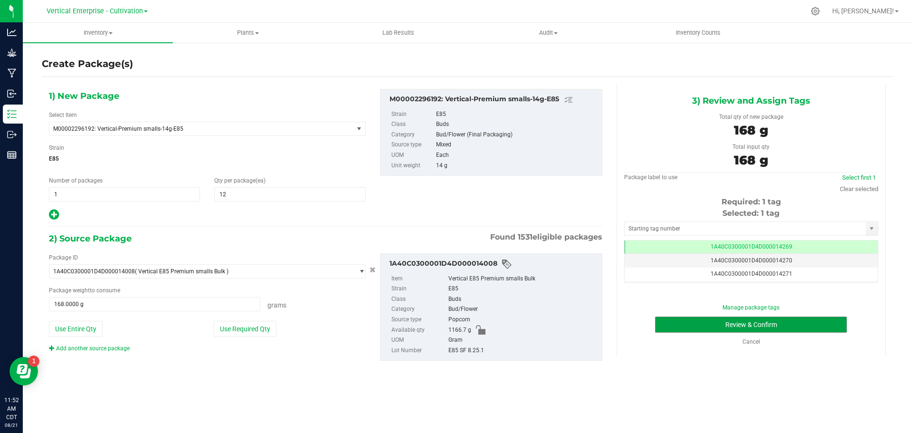
click at [829, 322] on button "Review & Confirm" at bounding box center [751, 324] width 192 height 16
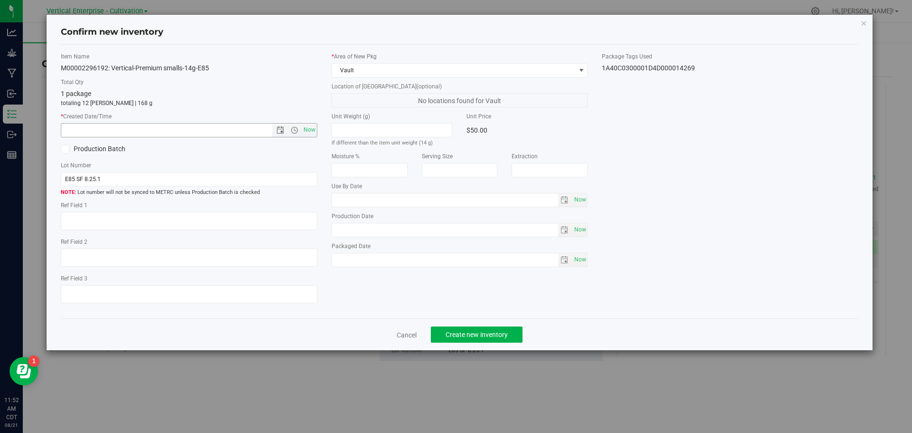
click at [307, 132] on span "Now" at bounding box center [309, 130] width 16 height 14
type input "[DATE] 11:52 AM"
click at [493, 331] on span "Create new inventory" at bounding box center [476, 335] width 62 height 8
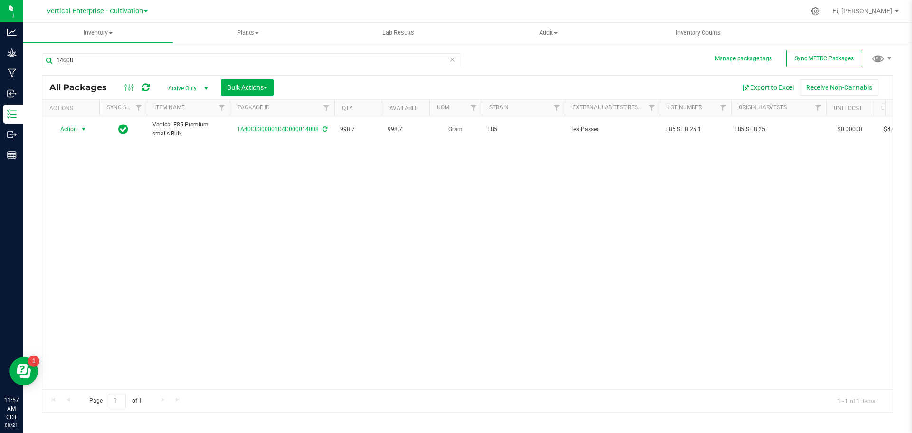
click at [55, 131] on span "Action" at bounding box center [65, 129] width 26 height 13
click at [76, 158] on li "Create package" at bounding box center [82, 159] width 60 height 14
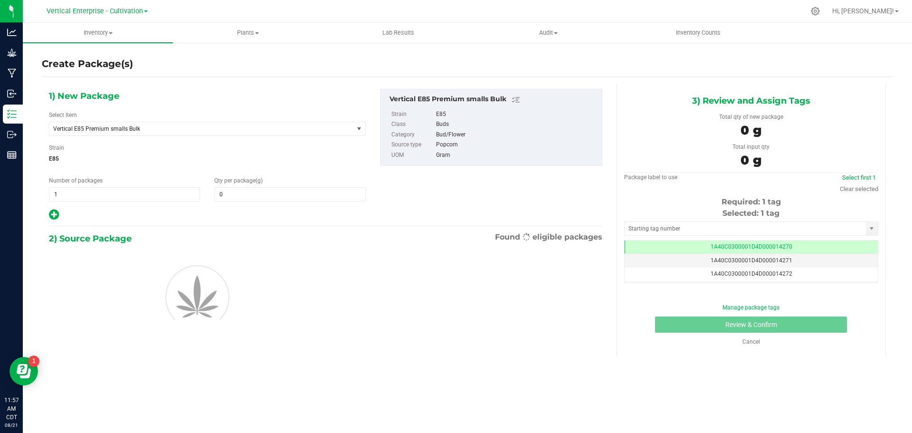
type input "0.0000"
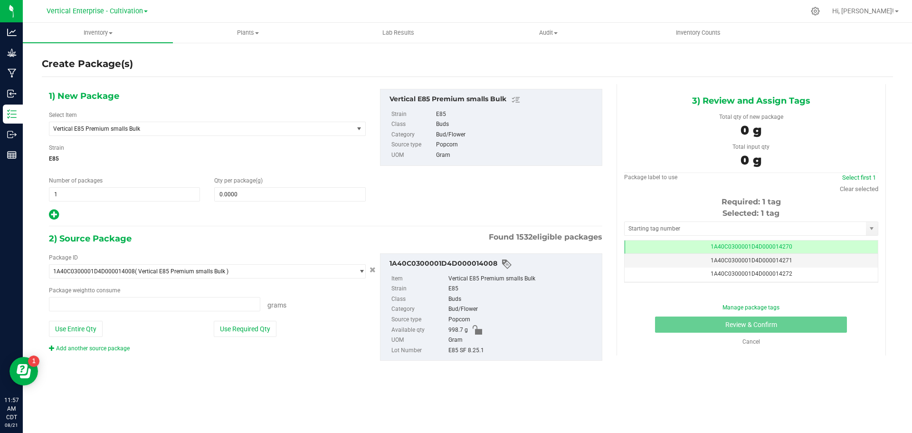
type input "0.0000 g"
click at [96, 128] on span "Vertical E85 Premium smalls Bulk" at bounding box center [195, 128] width 284 height 7
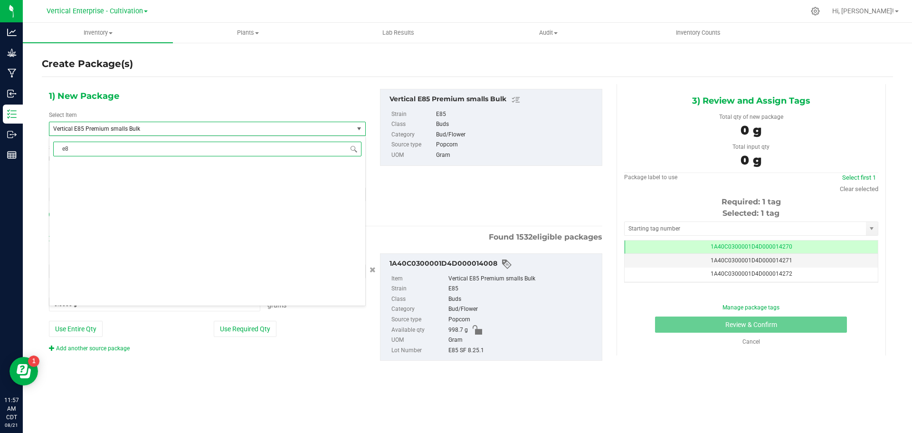
scroll to position [0, 0]
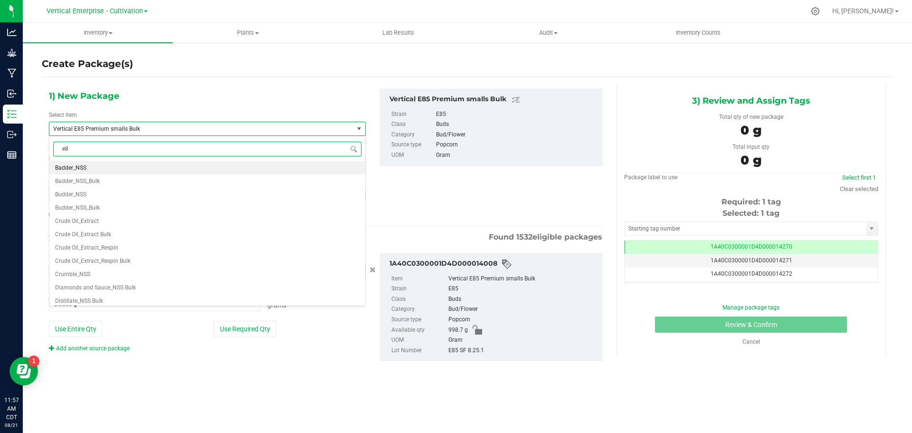
type input "e85"
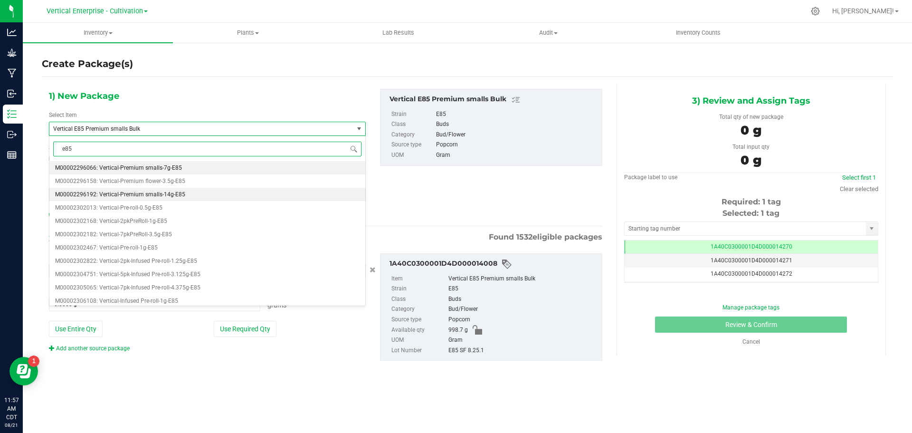
click at [115, 195] on span "M00002296192: Vertical-Premium smalls-14g-E85" at bounding box center [120, 194] width 130 height 7
type input "0"
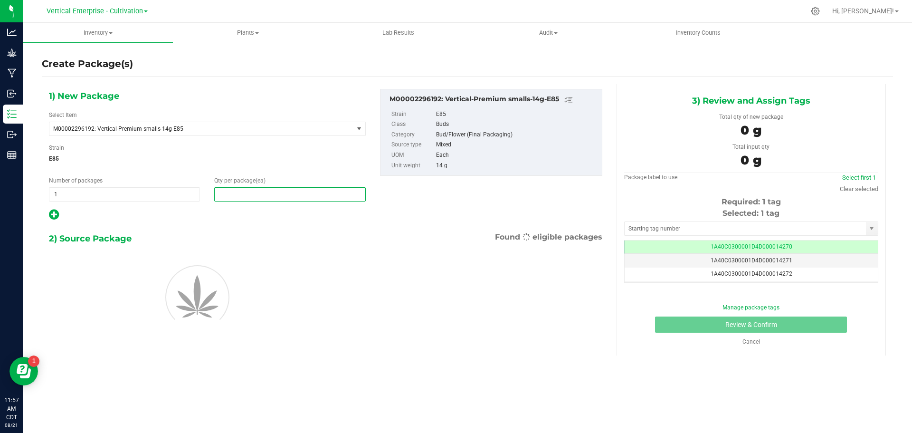
click at [268, 195] on span at bounding box center [289, 194] width 151 height 14
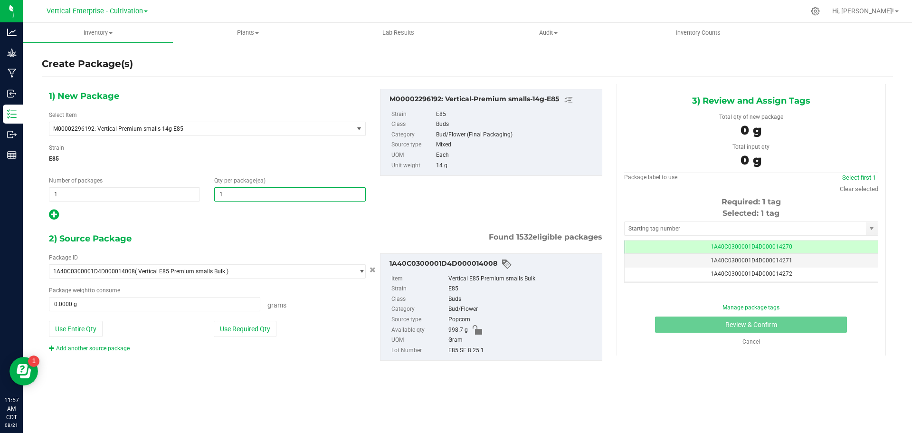
type input "12"
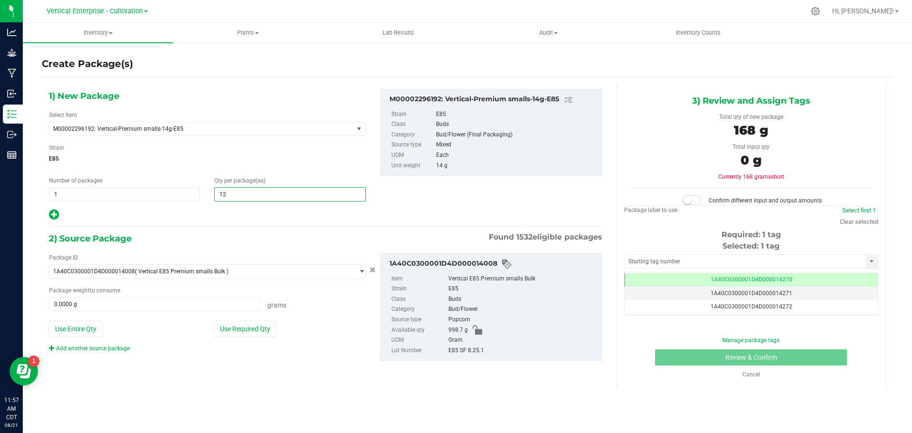
type input "12"
click at [256, 324] on button "Use Required Qty" at bounding box center [245, 329] width 63 height 16
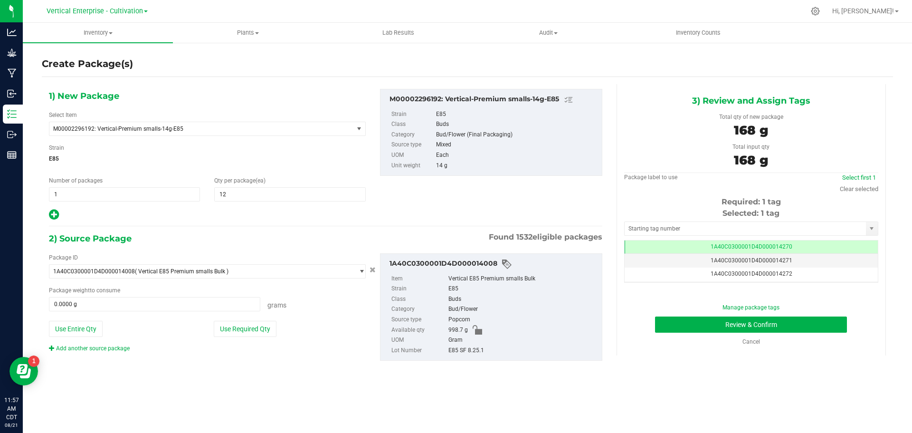
type input "168.0000 g"
click at [791, 324] on button "Review & Confirm" at bounding box center [751, 324] width 192 height 16
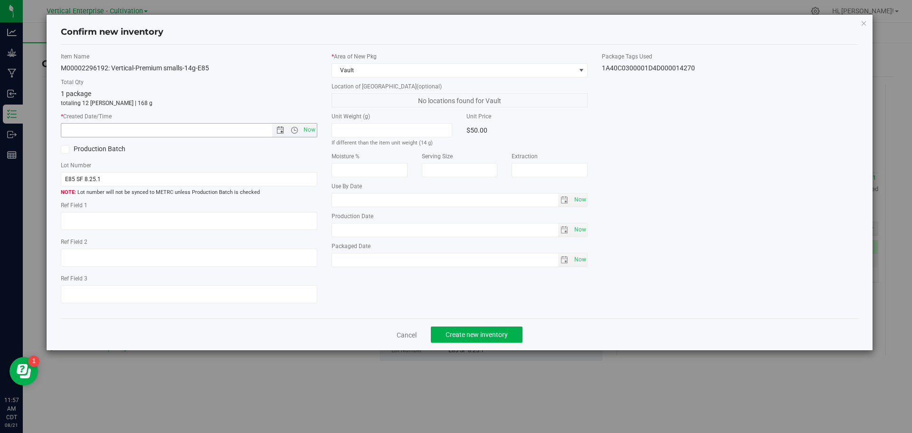
drag, startPoint x: 312, startPoint y: 123, endPoint x: 309, endPoint y: 132, distance: 9.3
click at [312, 124] on span "Now" at bounding box center [309, 130] width 16 height 14
type input "[DATE] 11:57 AM"
click at [485, 337] on span "Create new inventory" at bounding box center [476, 335] width 62 height 8
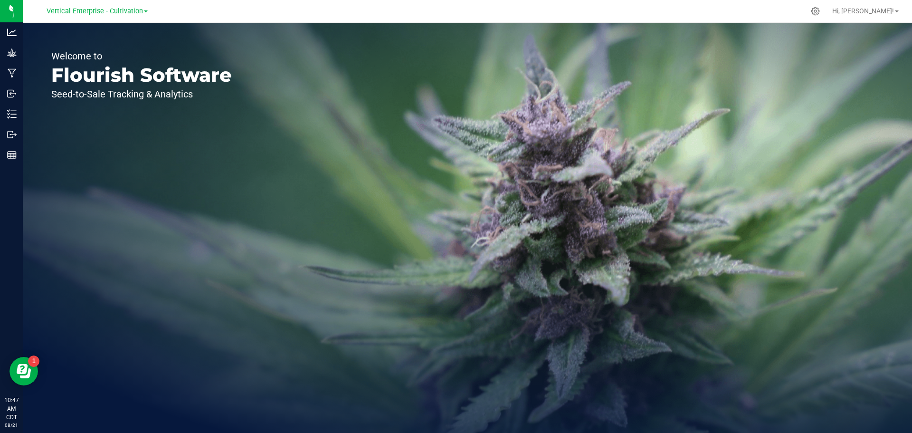
click at [86, 14] on span "Vertical Enterprise - Cultivation" at bounding box center [95, 11] width 96 height 8
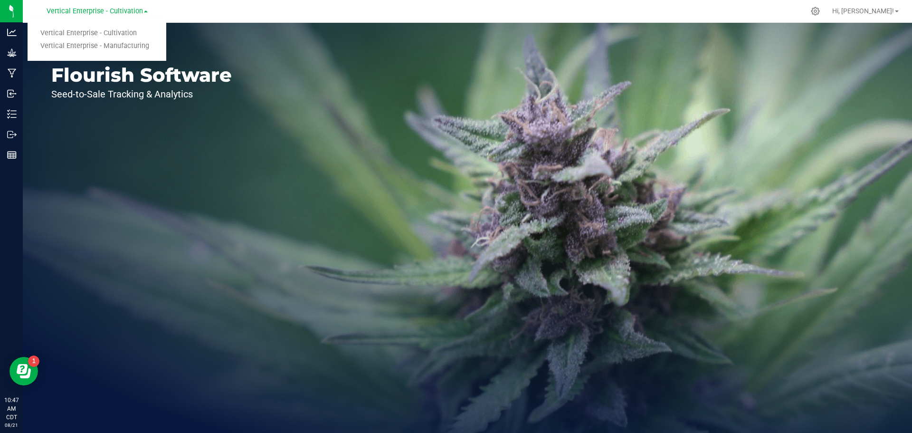
click at [83, 46] on link "Vertical Enterprise - Manufacturing" at bounding box center [97, 46] width 139 height 13
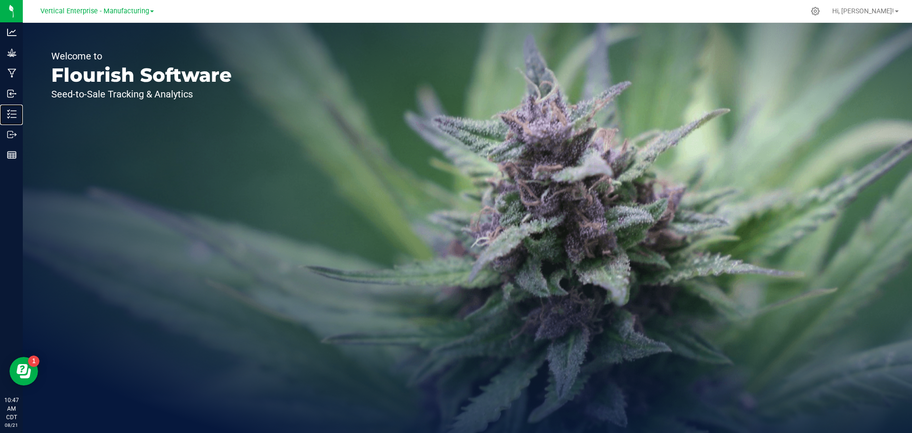
click at [0, 0] on p "Inventory" at bounding box center [0, 0] width 0 height 0
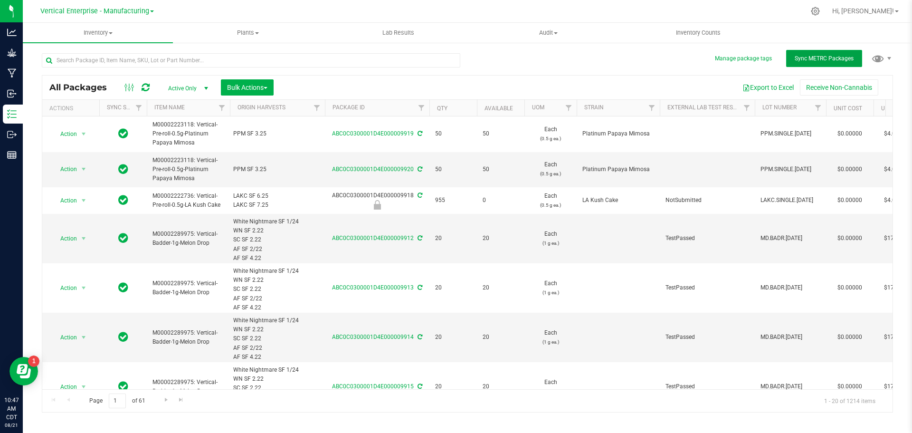
click at [817, 62] on button "Sync METRC Packages" at bounding box center [824, 58] width 76 height 17
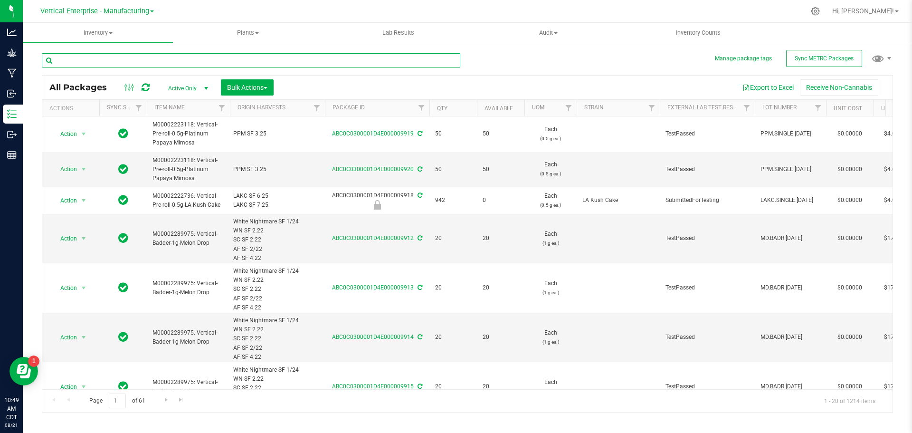
click at [125, 61] on input "text" at bounding box center [251, 60] width 418 height 14
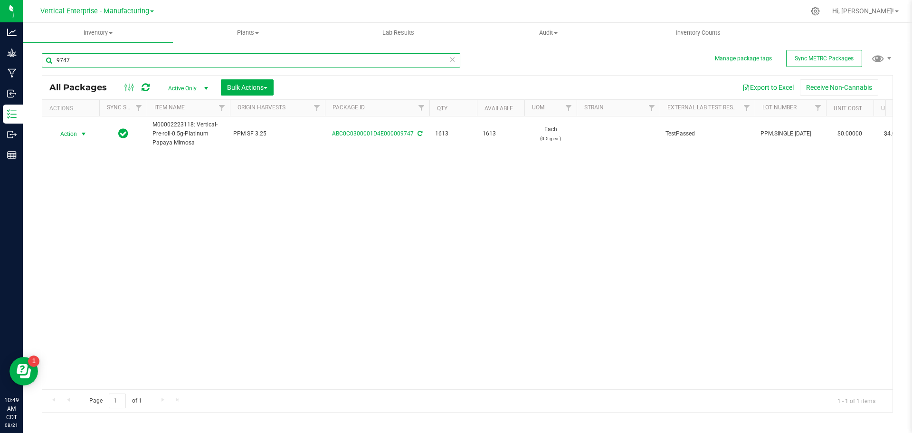
type input "9747"
click at [64, 132] on span "Action" at bounding box center [65, 133] width 26 height 13
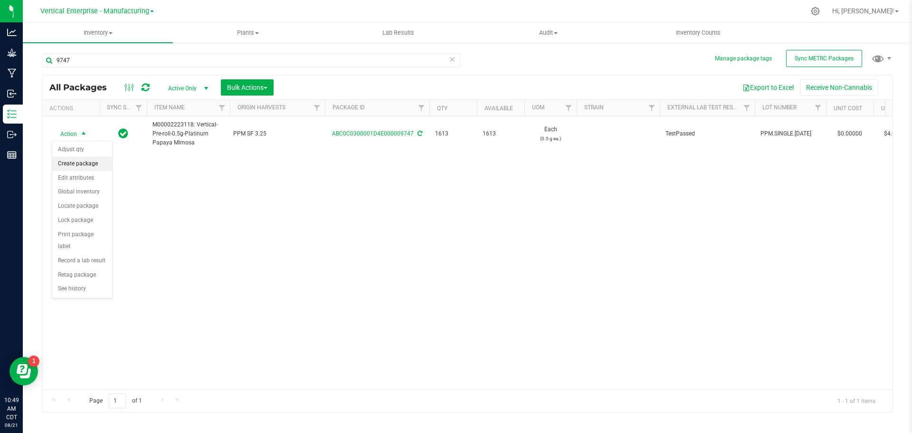
click at [70, 162] on li "Create package" at bounding box center [82, 164] width 60 height 14
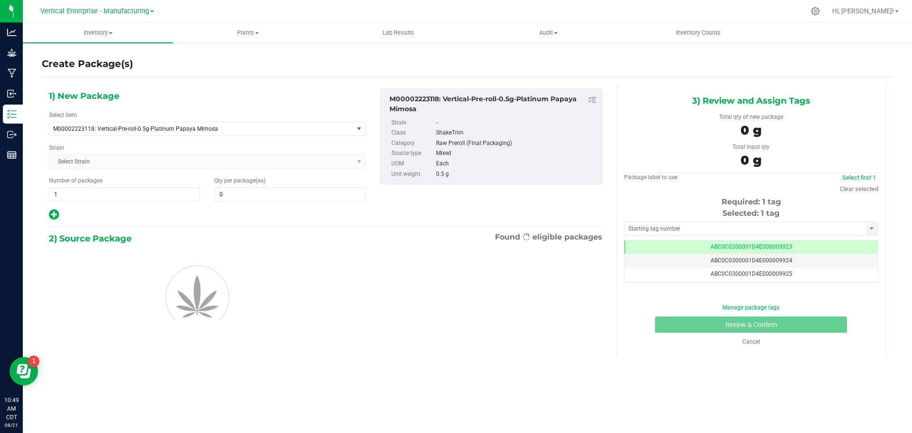
type input "0"
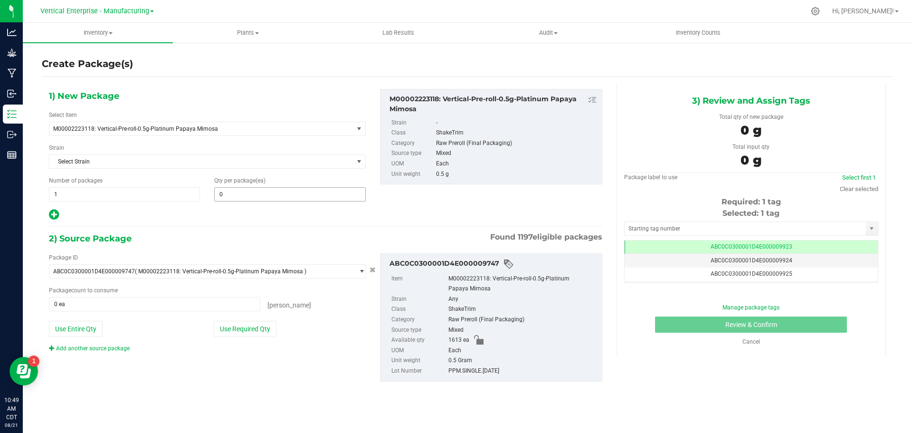
click at [279, 201] on span "0 0" at bounding box center [289, 194] width 151 height 14
click at [275, 194] on span at bounding box center [289, 194] width 151 height 14
type input "0"
click at [100, 195] on span "1 1" at bounding box center [124, 194] width 151 height 14
type input "2"
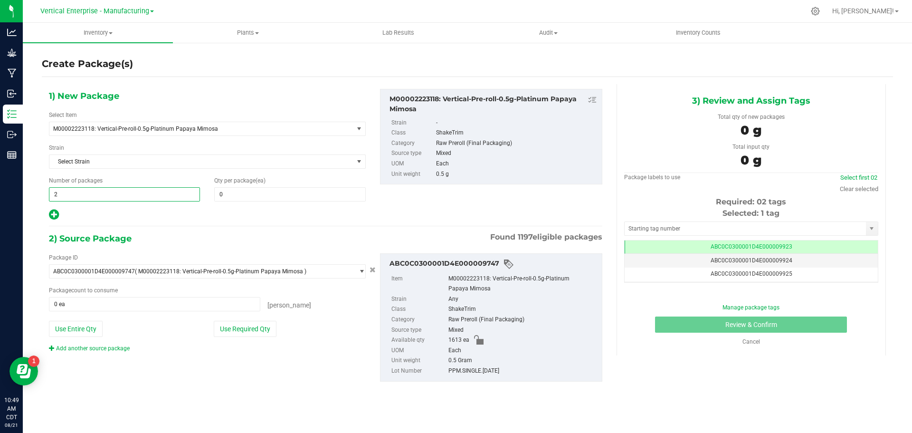
type input "2"
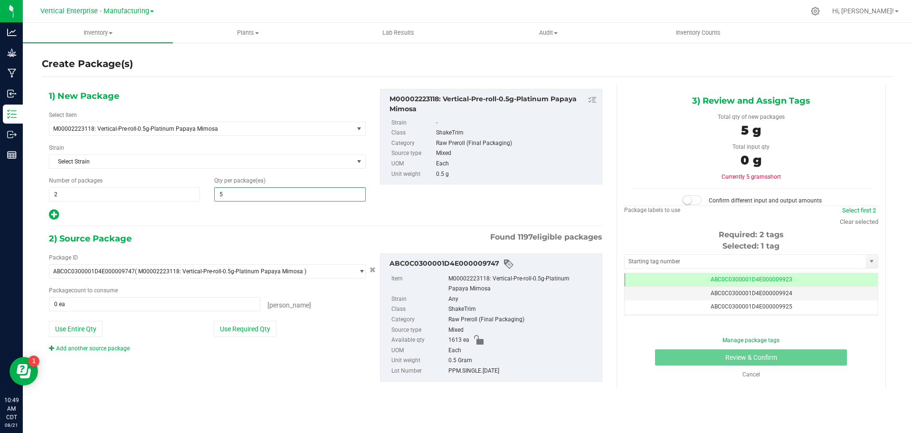
type input "50"
click at [263, 331] on button "Use Required Qty" at bounding box center [245, 329] width 63 height 16
type input "100 ea"
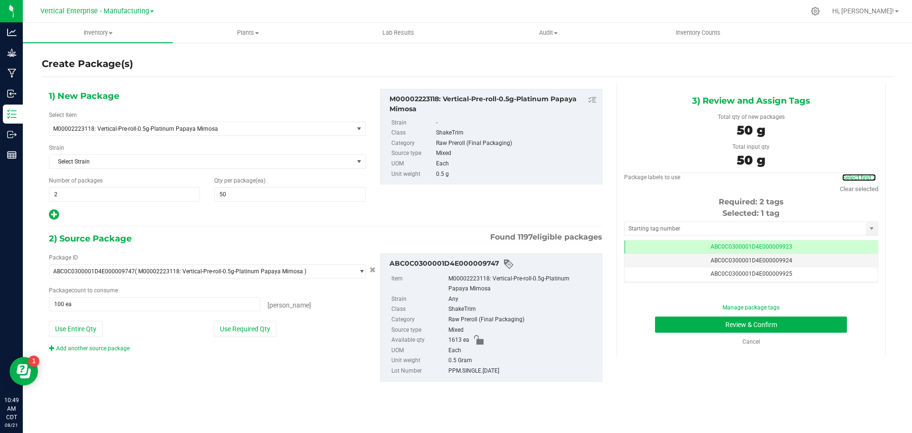
click at [868, 178] on link "Select first 2" at bounding box center [859, 177] width 34 height 7
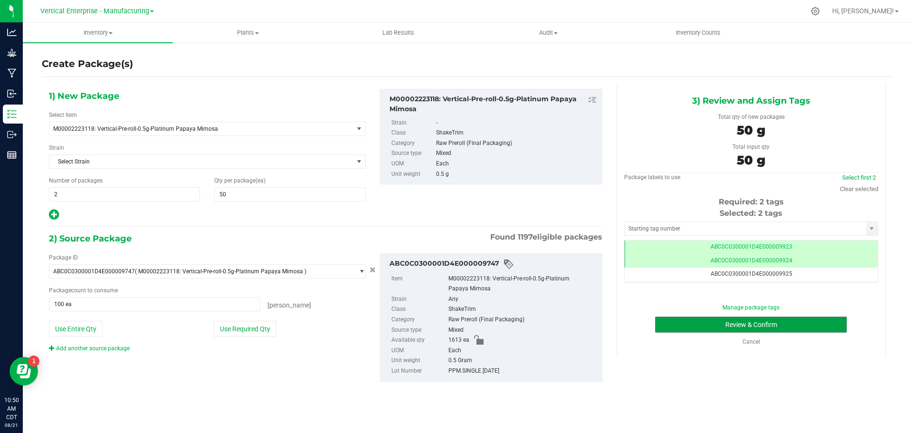
click at [770, 324] on button "Review & Confirm" at bounding box center [751, 324] width 192 height 16
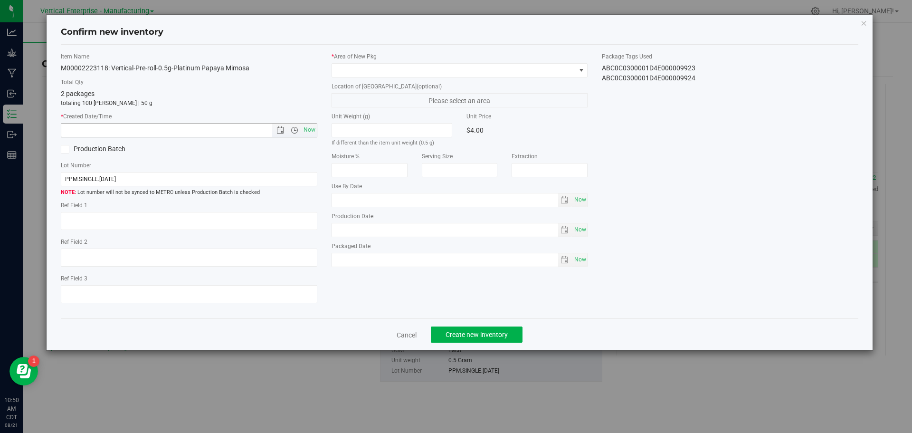
click at [301, 126] on span "Now" at bounding box center [309, 130] width 16 height 14
type input "8/21/2025 10:50 AM"
click at [368, 74] on span at bounding box center [454, 70] width 244 height 13
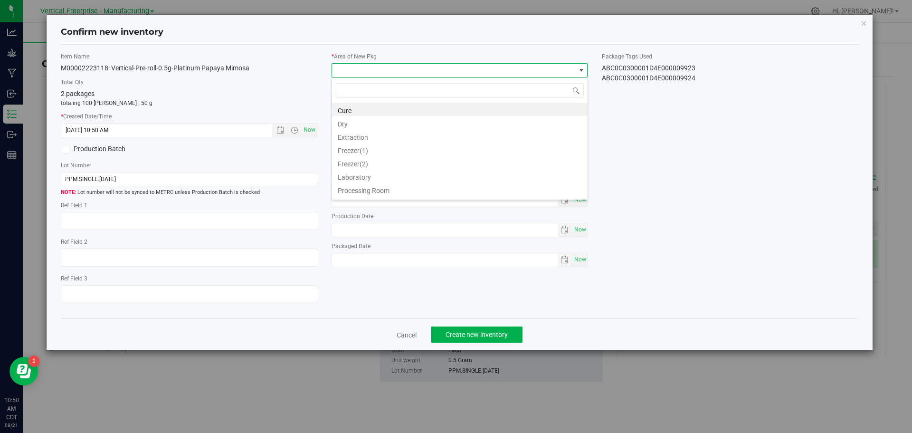
scroll to position [14, 256]
type input "va"
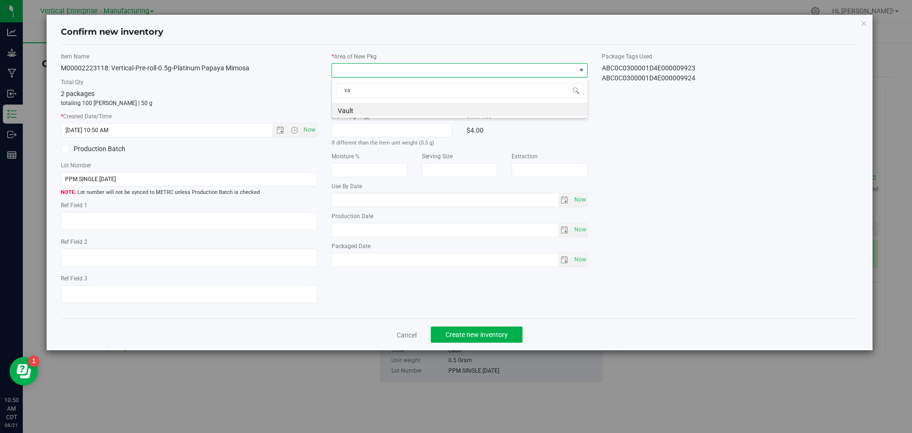
drag, startPoint x: 346, startPoint y: 107, endPoint x: 378, endPoint y: 228, distance: 125.1
click at [348, 107] on li "Vault" at bounding box center [460, 109] width 256 height 13
click at [508, 331] on button "Create new inventory" at bounding box center [477, 334] width 92 height 16
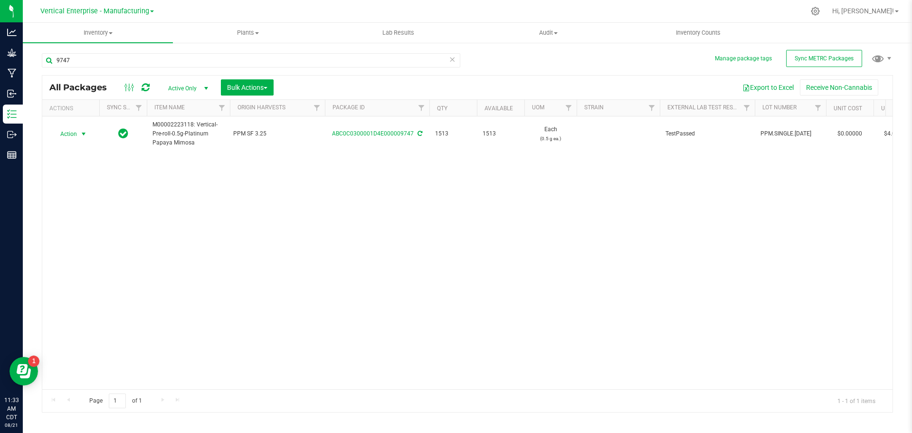
click at [61, 133] on span "Action" at bounding box center [65, 133] width 26 height 13
click at [81, 158] on li "Create package" at bounding box center [82, 164] width 60 height 14
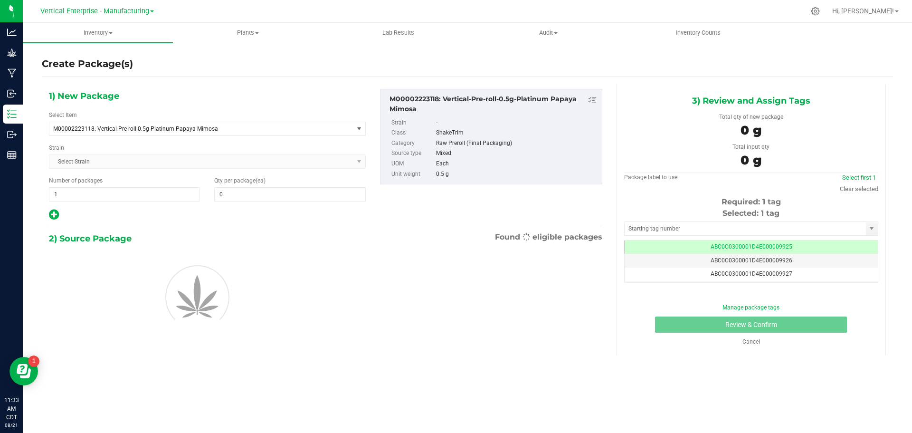
type input "0"
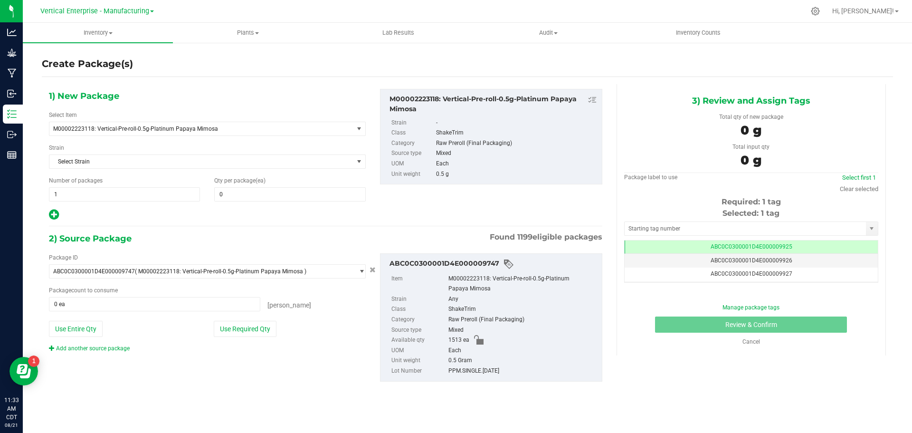
click at [111, 196] on span "1 1" at bounding box center [124, 194] width 151 height 14
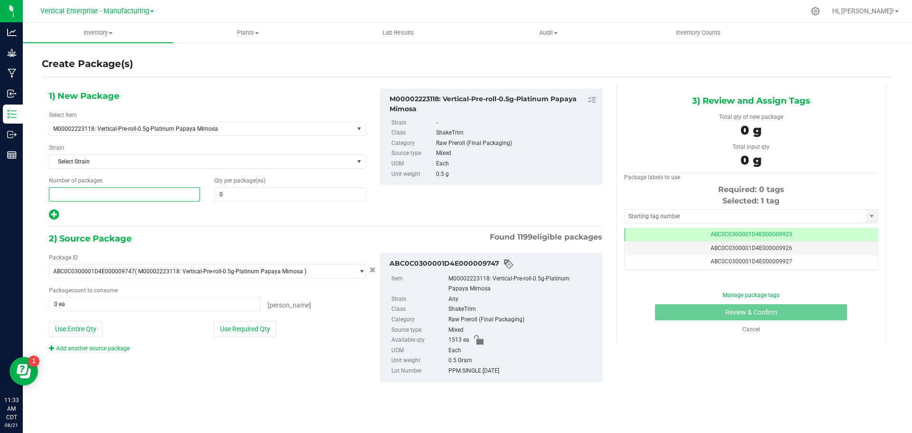
type input "4"
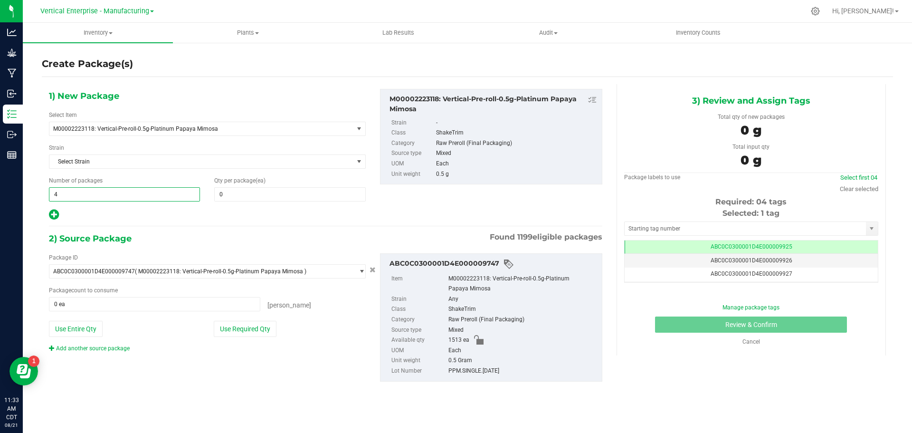
type input "4"
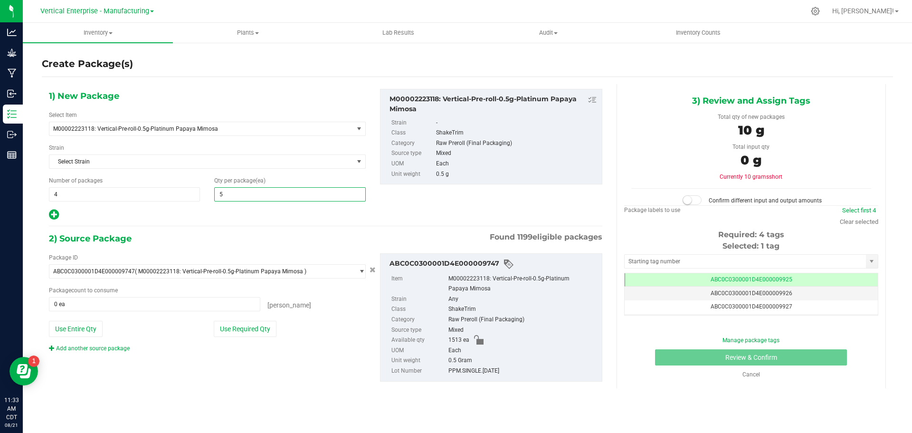
type input "50"
click at [222, 326] on button "Use Required Qty" at bounding box center [245, 329] width 63 height 16
type input "200 ea"
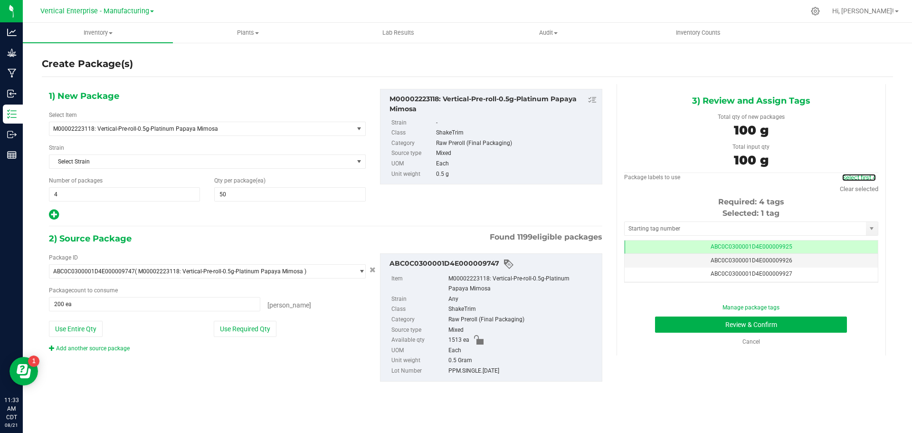
click at [861, 174] on link "Select first 4" at bounding box center [859, 177] width 34 height 7
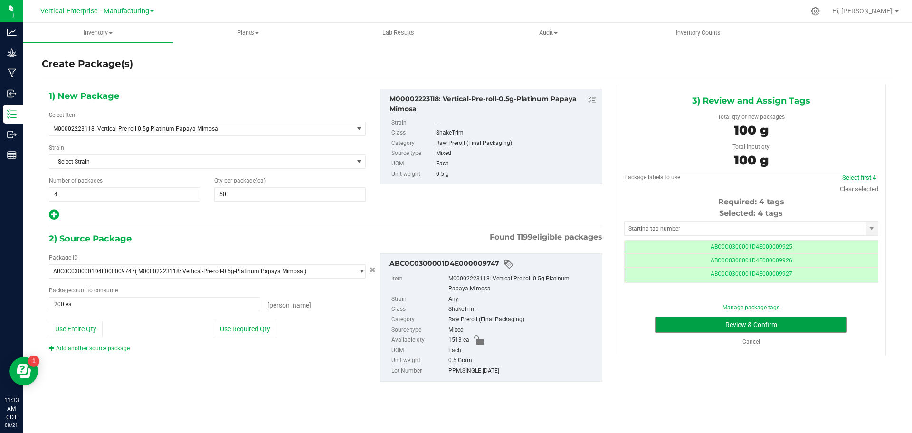
click at [722, 328] on button "Review & Confirm" at bounding box center [751, 324] width 192 height 16
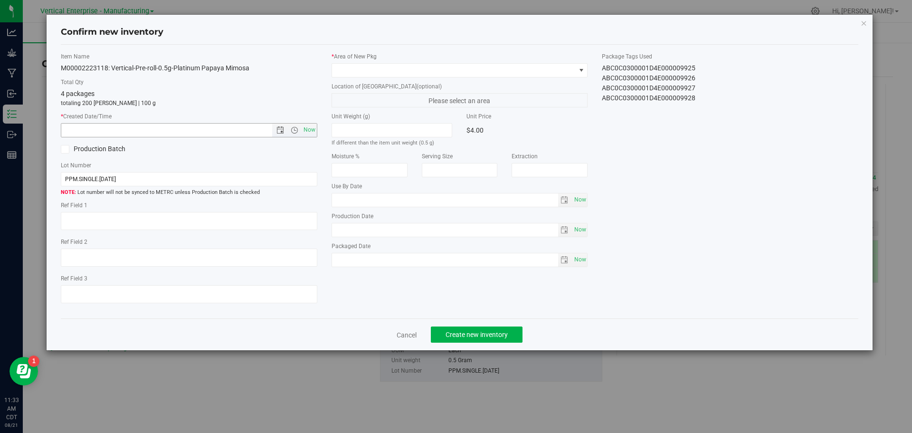
click at [312, 129] on span "Now" at bounding box center [309, 130] width 16 height 14
type input "8/21/2025 11:33 AM"
click at [357, 69] on span at bounding box center [454, 70] width 244 height 13
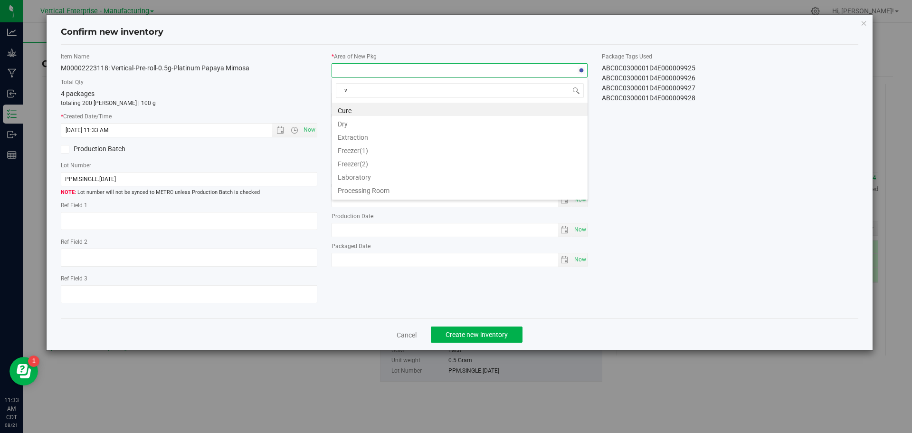
type input "va"
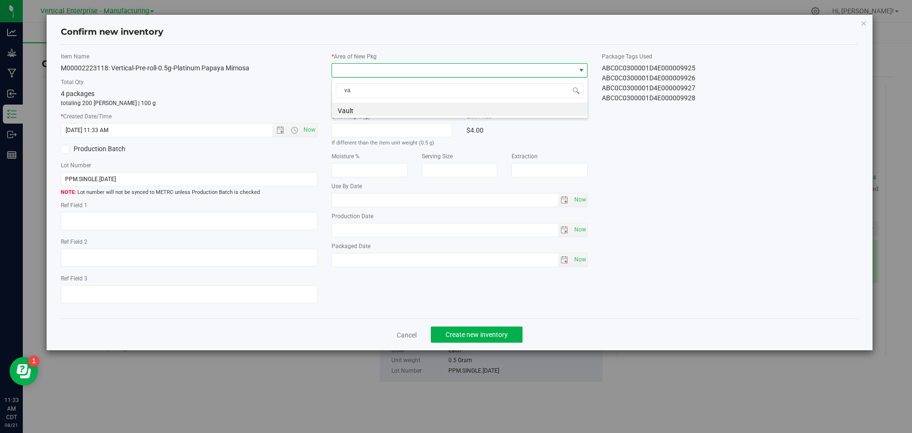
click at [353, 107] on li "Vault" at bounding box center [460, 109] width 256 height 13
click at [497, 340] on button "Create new inventory" at bounding box center [477, 334] width 92 height 16
